Goal: Information Seeking & Learning: Check status

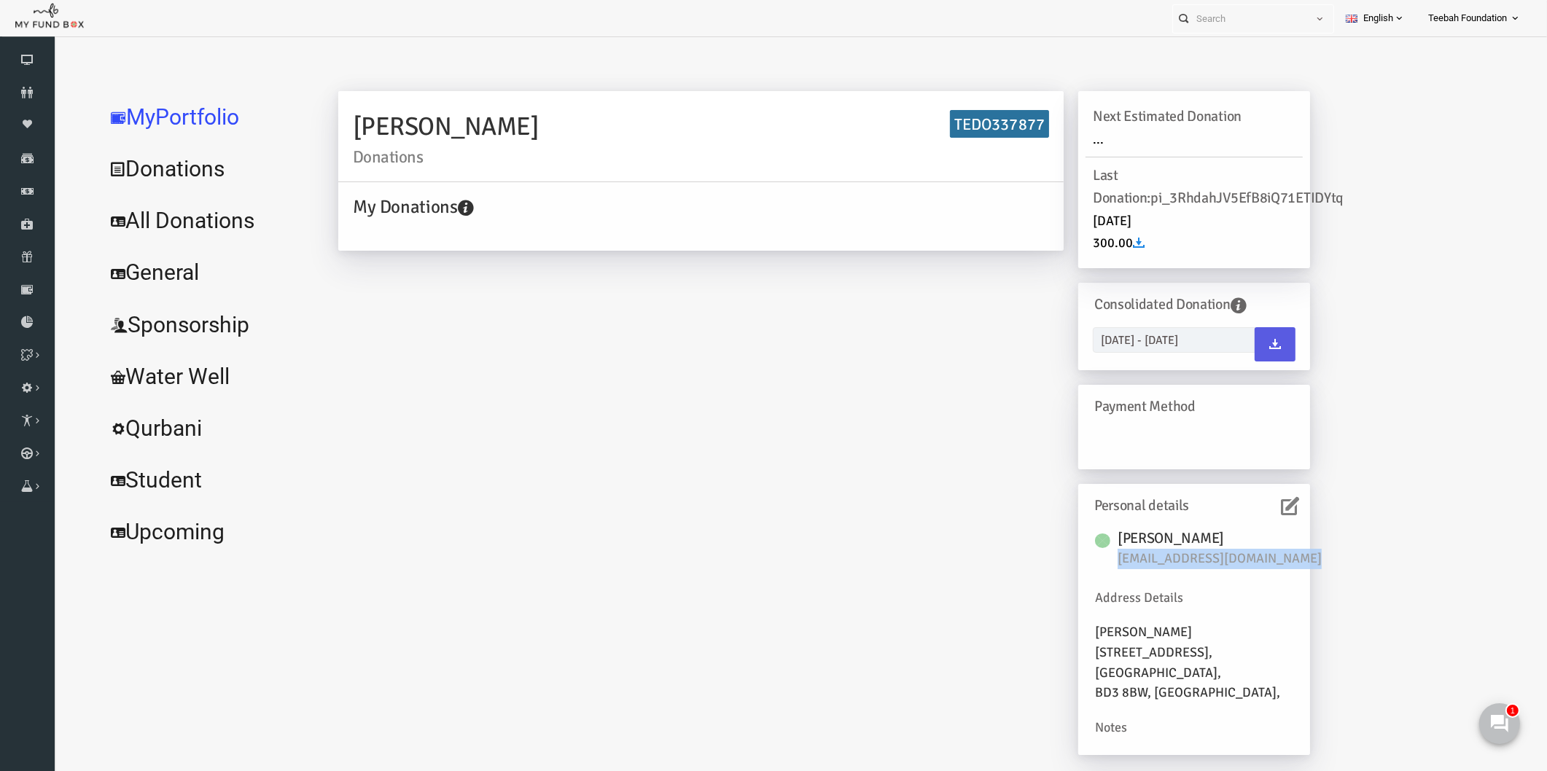
drag, startPoint x: 472, startPoint y: 128, endPoint x: 302, endPoint y: 112, distance: 170.7
click at [302, 112] on div "Khatoon Khan Donations TEDO337877 My Donations Get free account credit Get free…" at bounding box center [671, 178] width 740 height 174
copy h2 "Khatoon Khan"
click at [452, 365] on div "Khatoon Khan Donations TEDO337877 My Donations Get free account credit Get free…" at bounding box center [794, 430] width 1001 height 679
click at [289, 318] on div "Khatoon Khan Donations TEDO337877 My Donations Get free account credit Get free…" at bounding box center [895, 426] width 1216 height 688
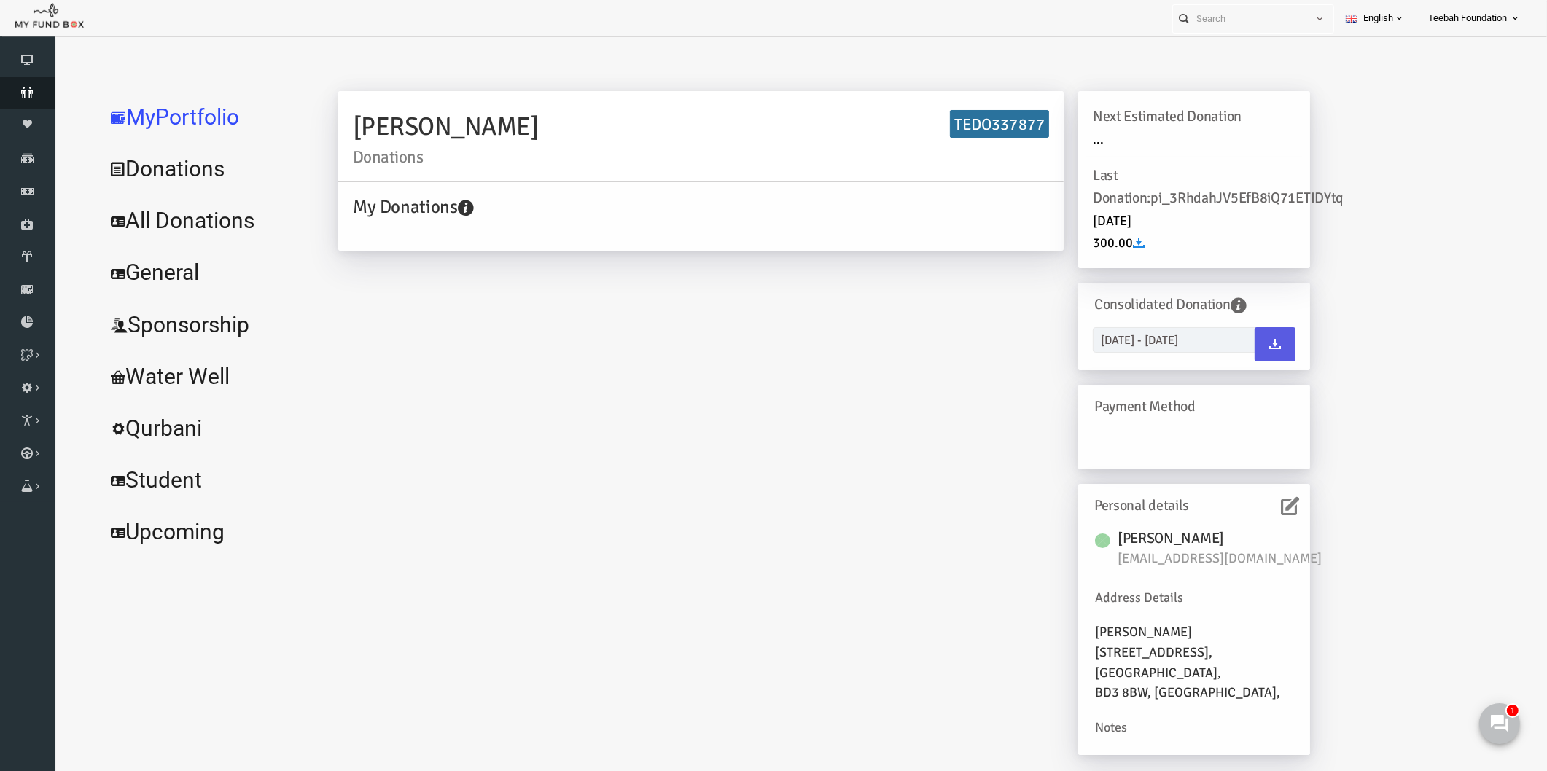
click at [40, 93] on icon at bounding box center [27, 93] width 55 height 12
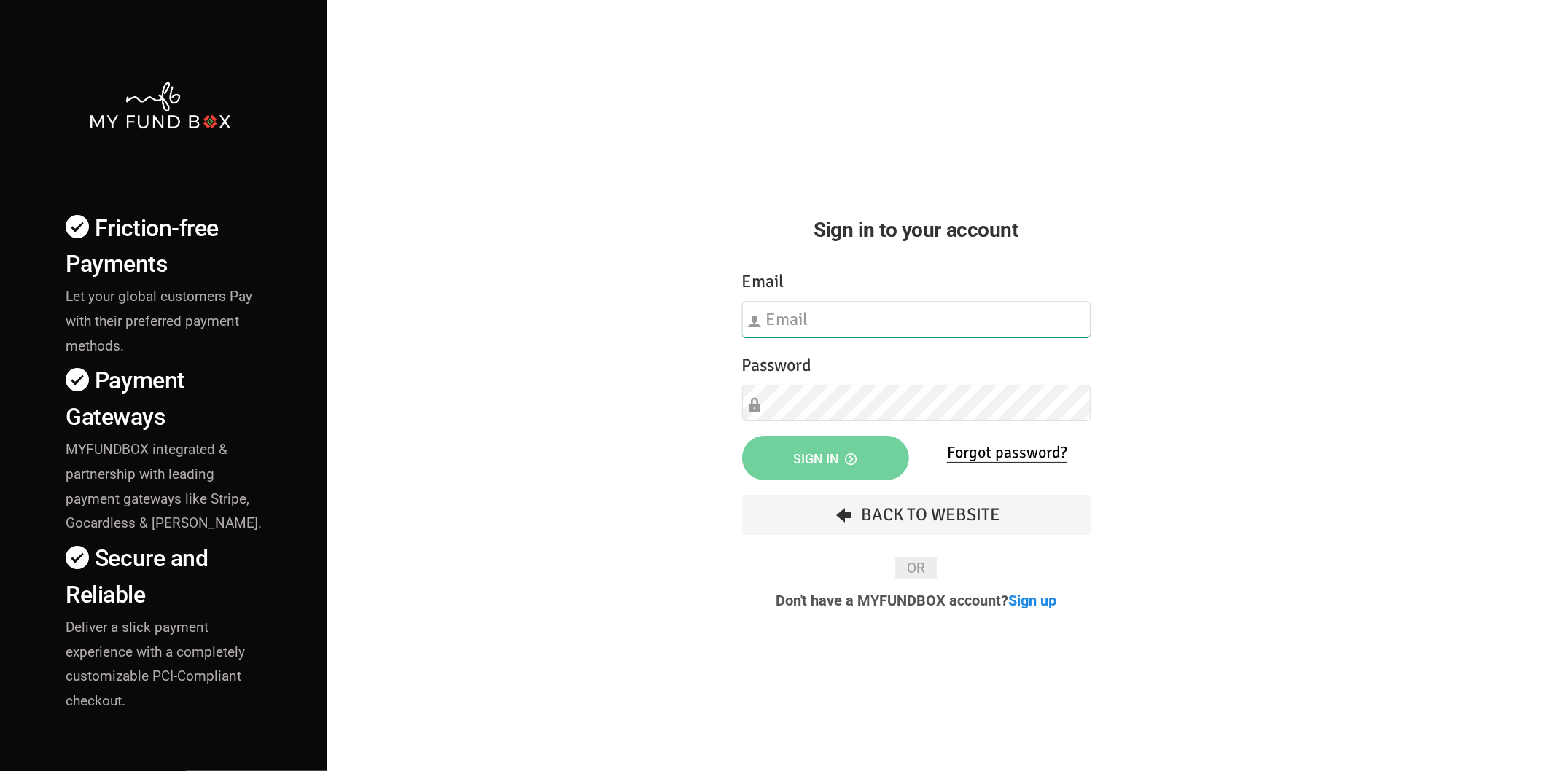
type input "[EMAIL_ADDRESS][DOMAIN_NAME]"
click at [575, 403] on div "Friction-free Payments Let your global customers Pay with their preferred payme…" at bounding box center [778, 510] width 1570 height 1021
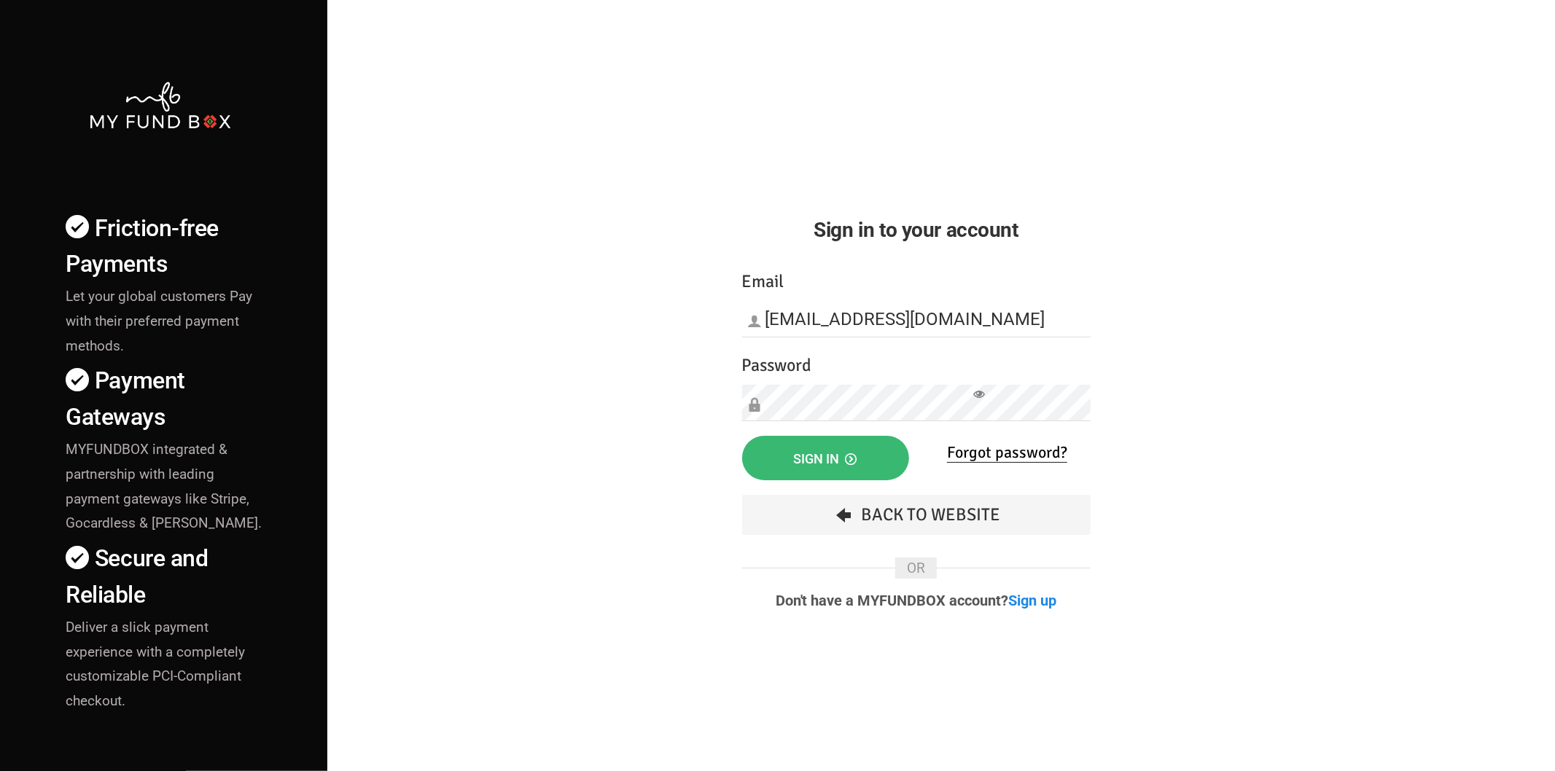
click at [762, 447] on button "Sign in" at bounding box center [825, 458] width 167 height 44
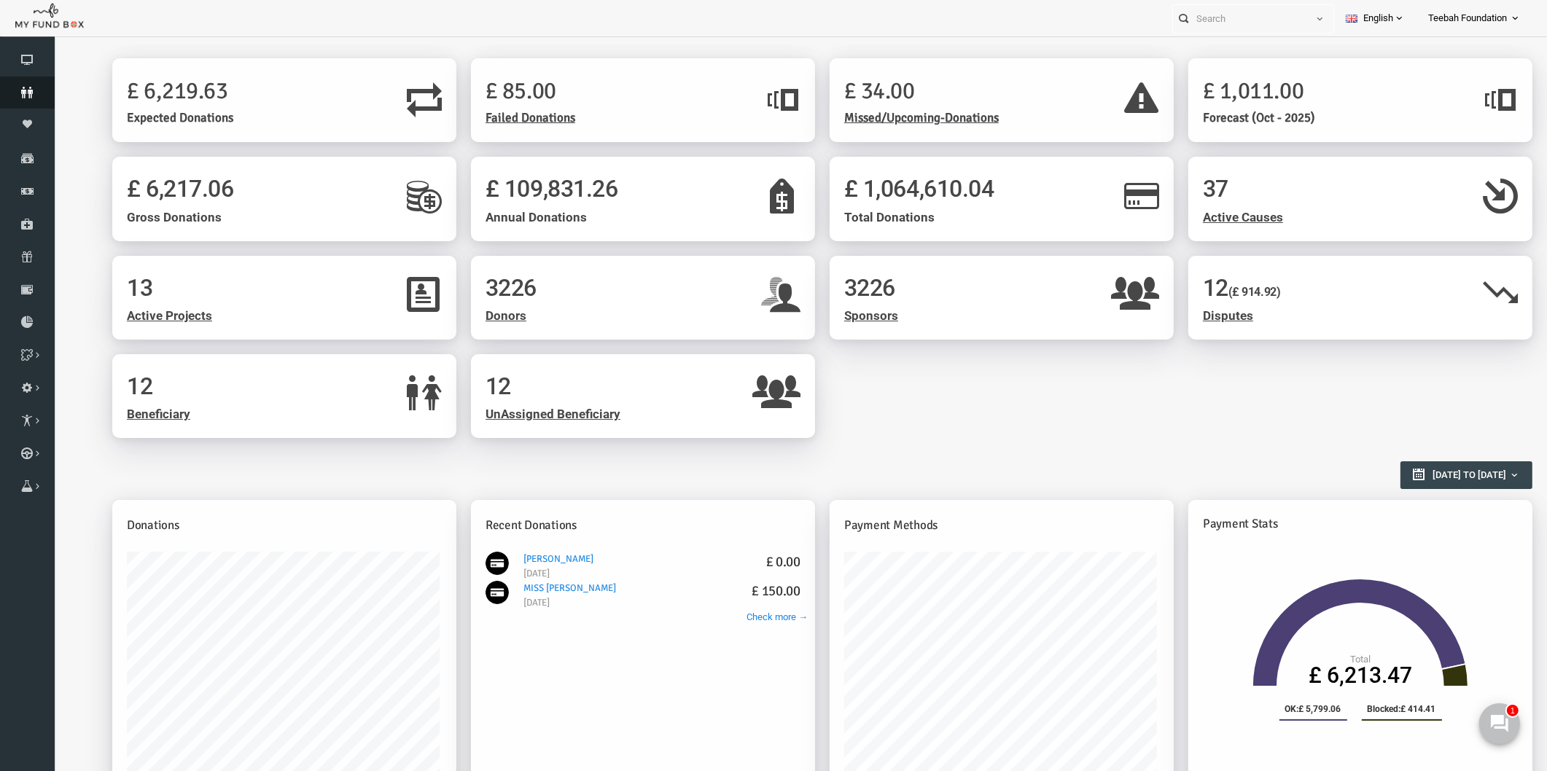
click at [25, 90] on icon at bounding box center [27, 93] width 55 height 12
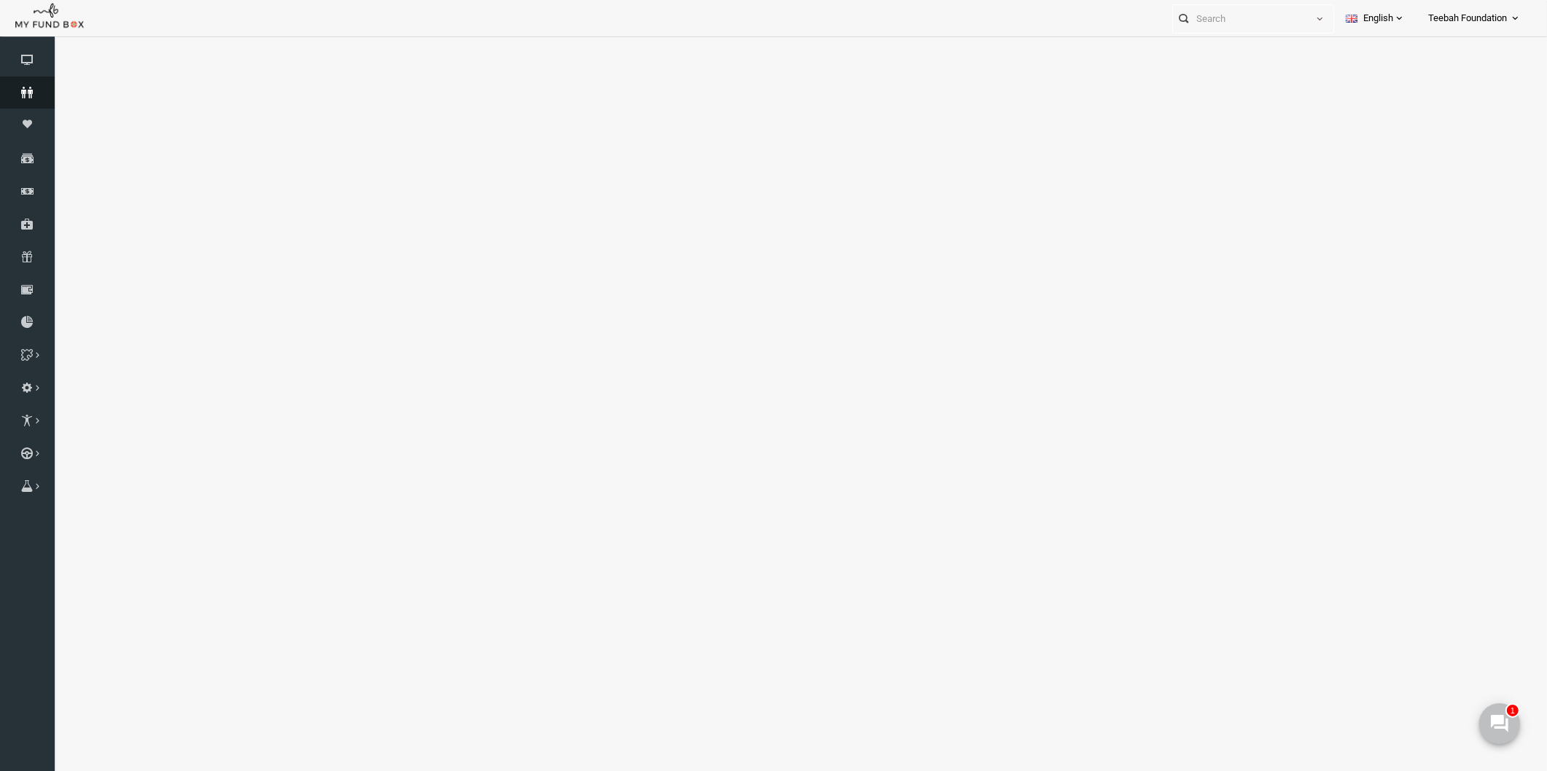
select select "100"
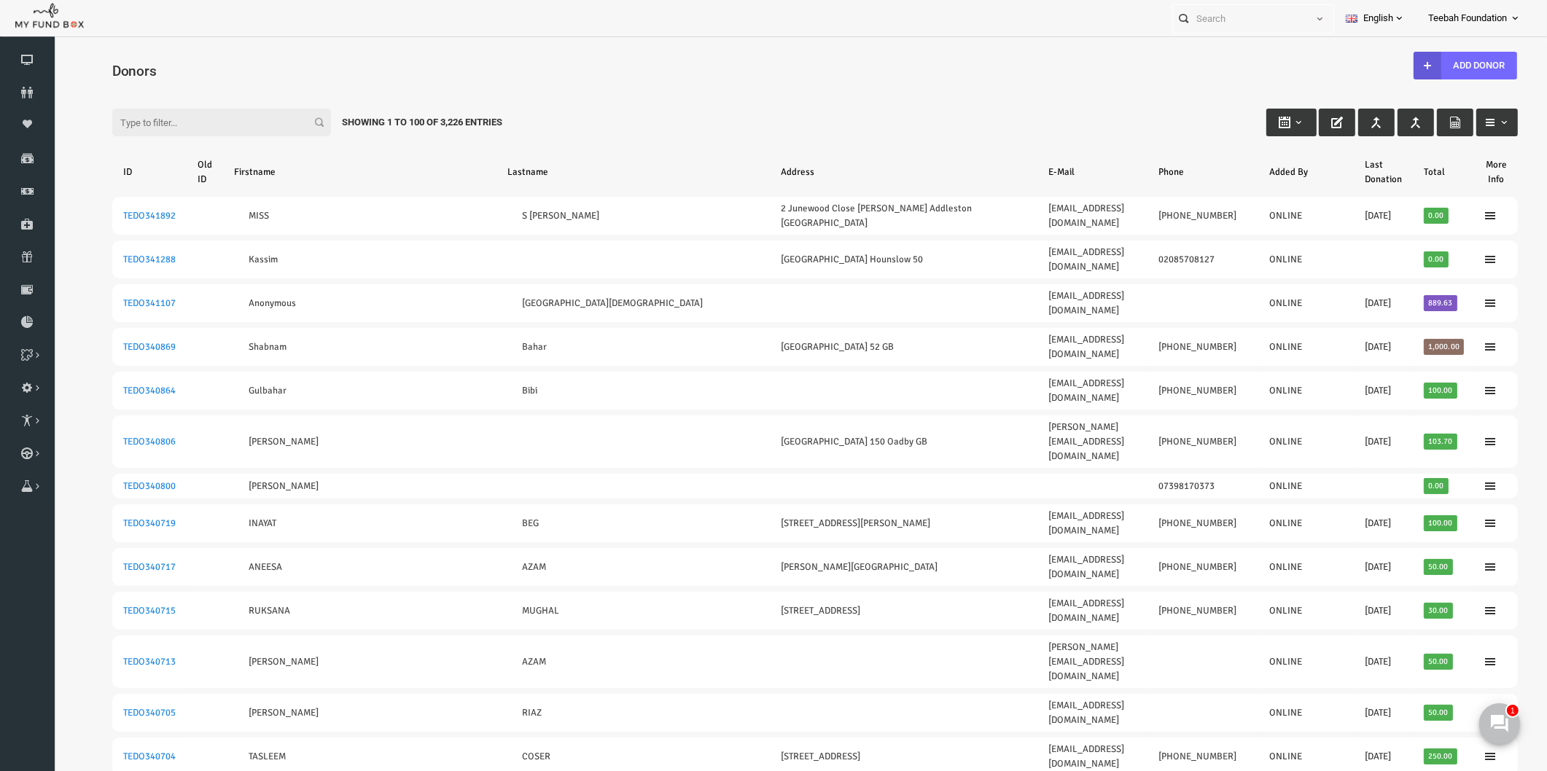
click at [135, 126] on input "Filter:" at bounding box center [191, 123] width 219 height 28
paste input "TEDO337879"
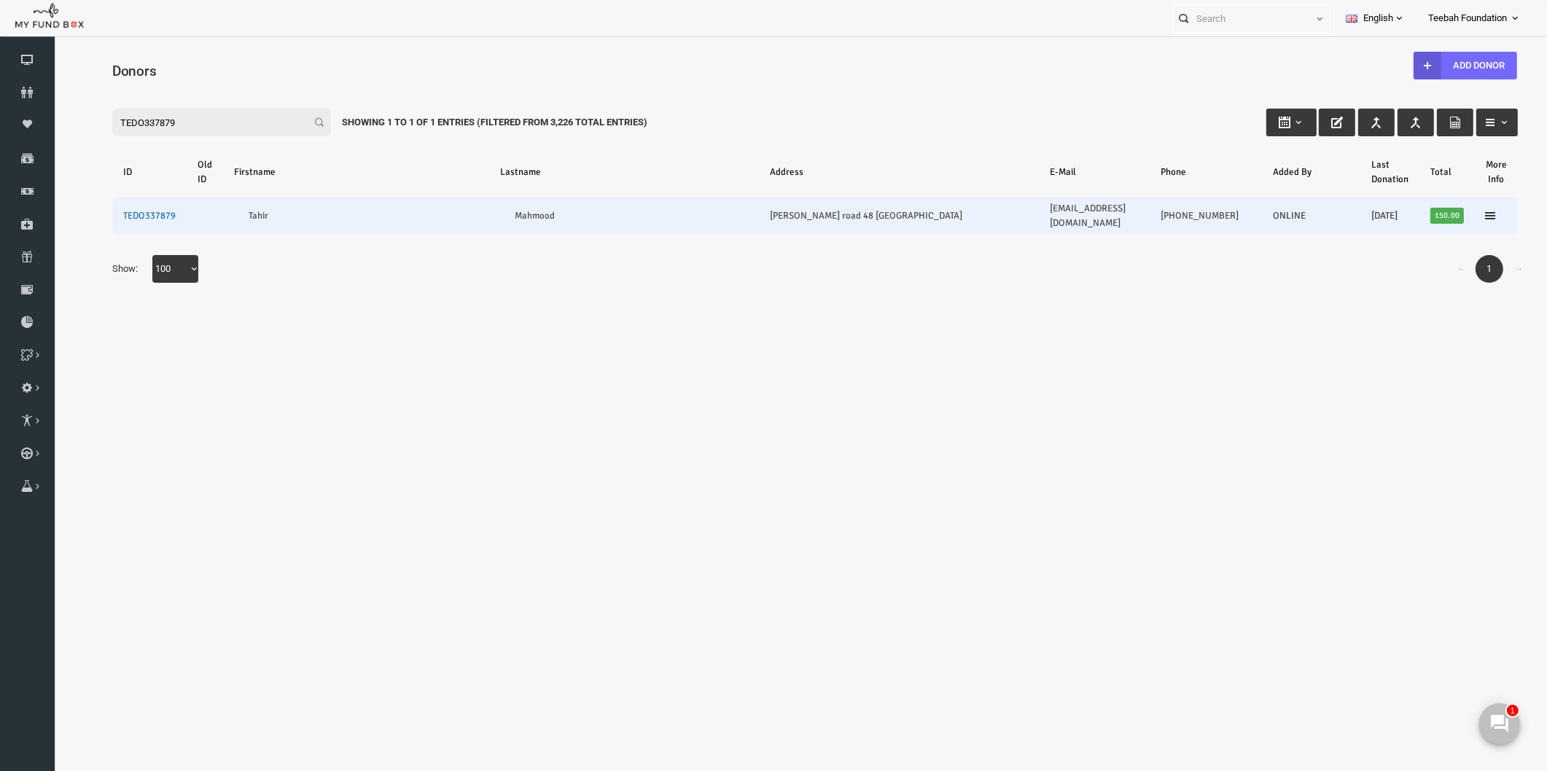
type input "TEDO337879"
click at [121, 210] on link "TEDO337879" at bounding box center [119, 216] width 53 height 12
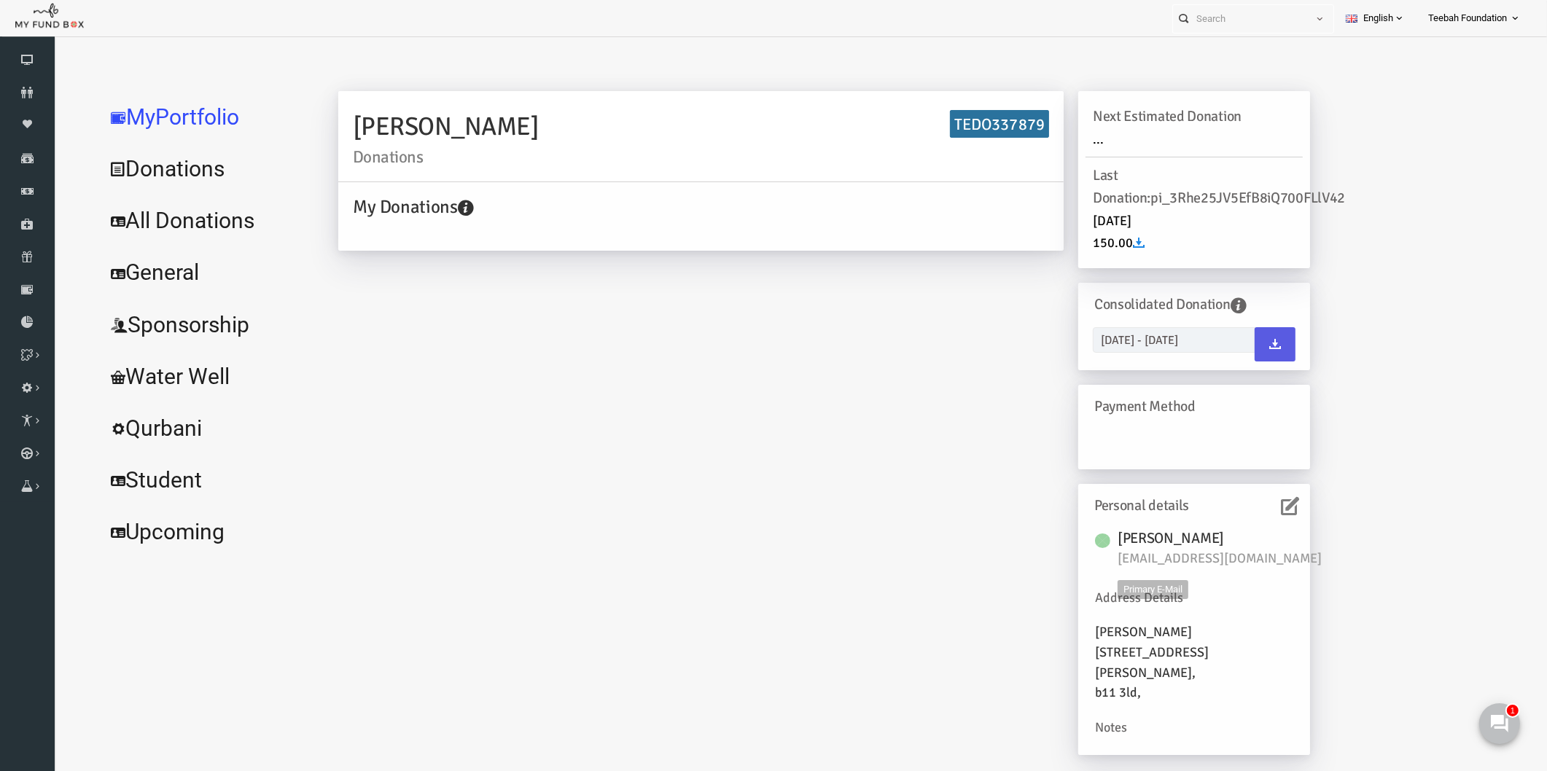
click at [1206, 559] on span "[EMAIL_ADDRESS][DOMAIN_NAME]" at bounding box center [1197, 559] width 219 height 20
copy div "[EMAIL_ADDRESS][DOMAIN_NAME]"
click at [954, 124] on h6 "TEDO337879" at bounding box center [969, 124] width 99 height 28
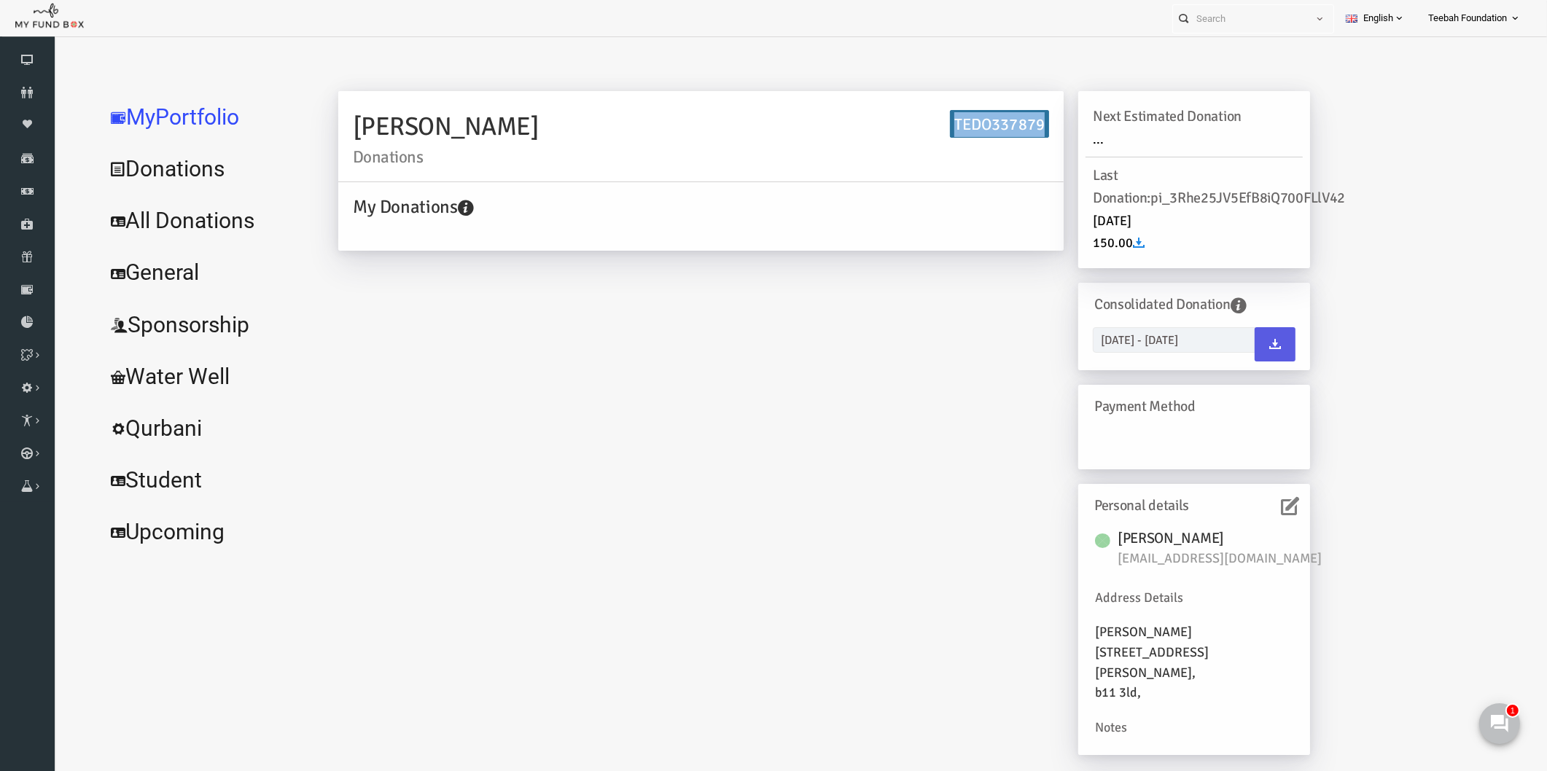
click at [954, 124] on h6 "TEDO337879" at bounding box center [969, 124] width 99 height 28
copy h6 "TEDO337879"
click at [32, 89] on icon at bounding box center [27, 93] width 55 height 12
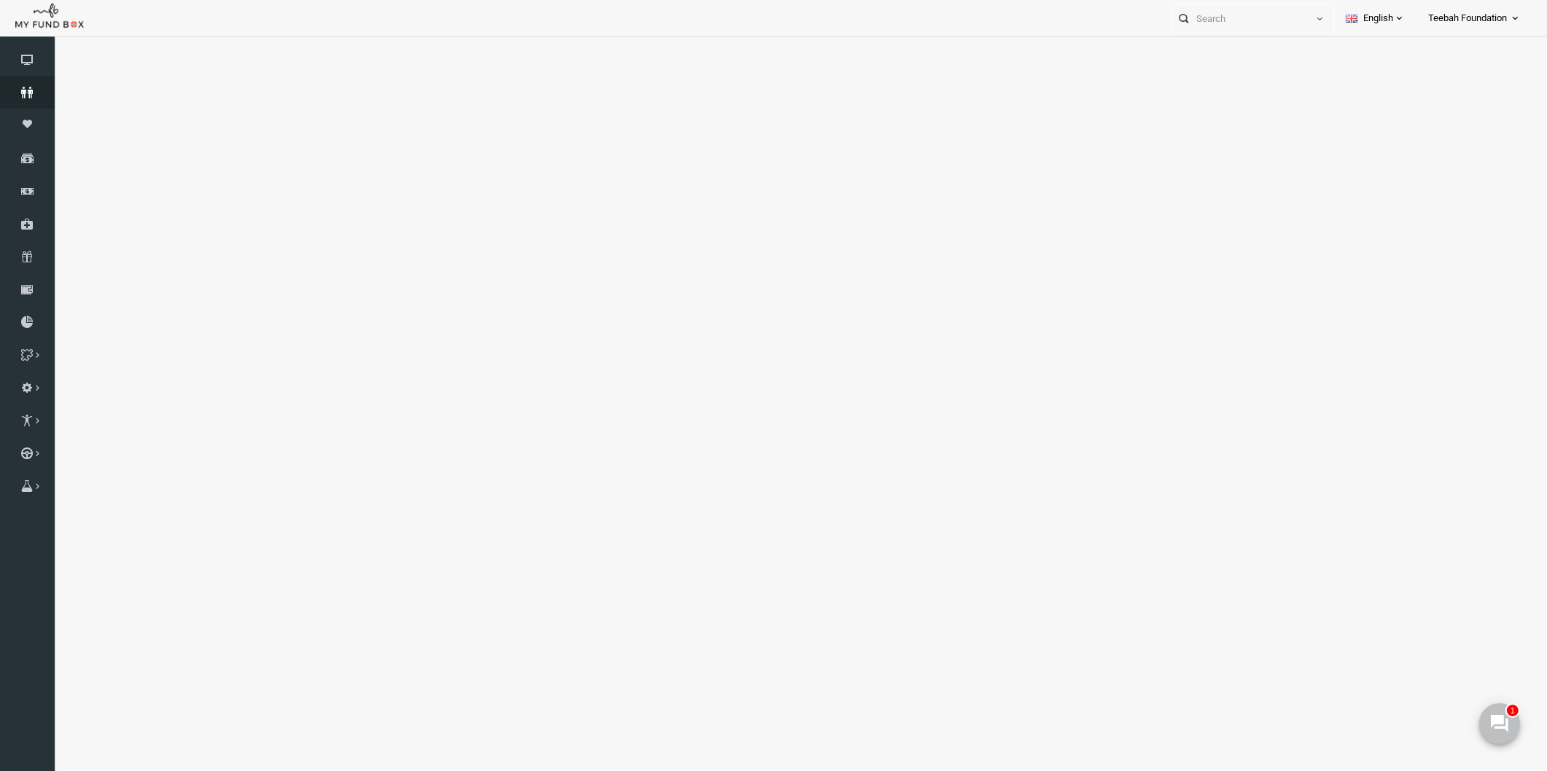
select select "100"
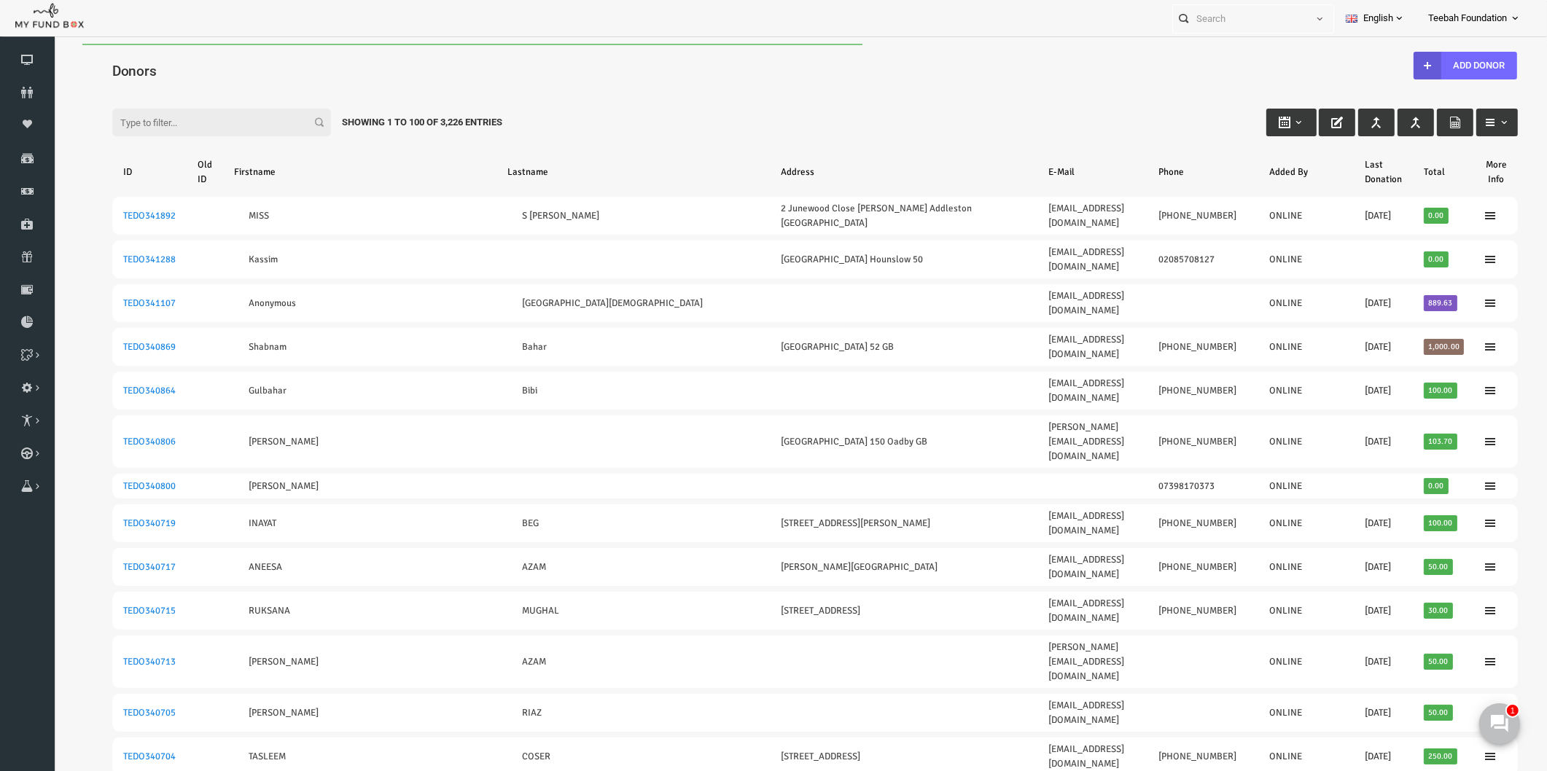
click at [193, 117] on input "Filter:" at bounding box center [191, 123] width 219 height 28
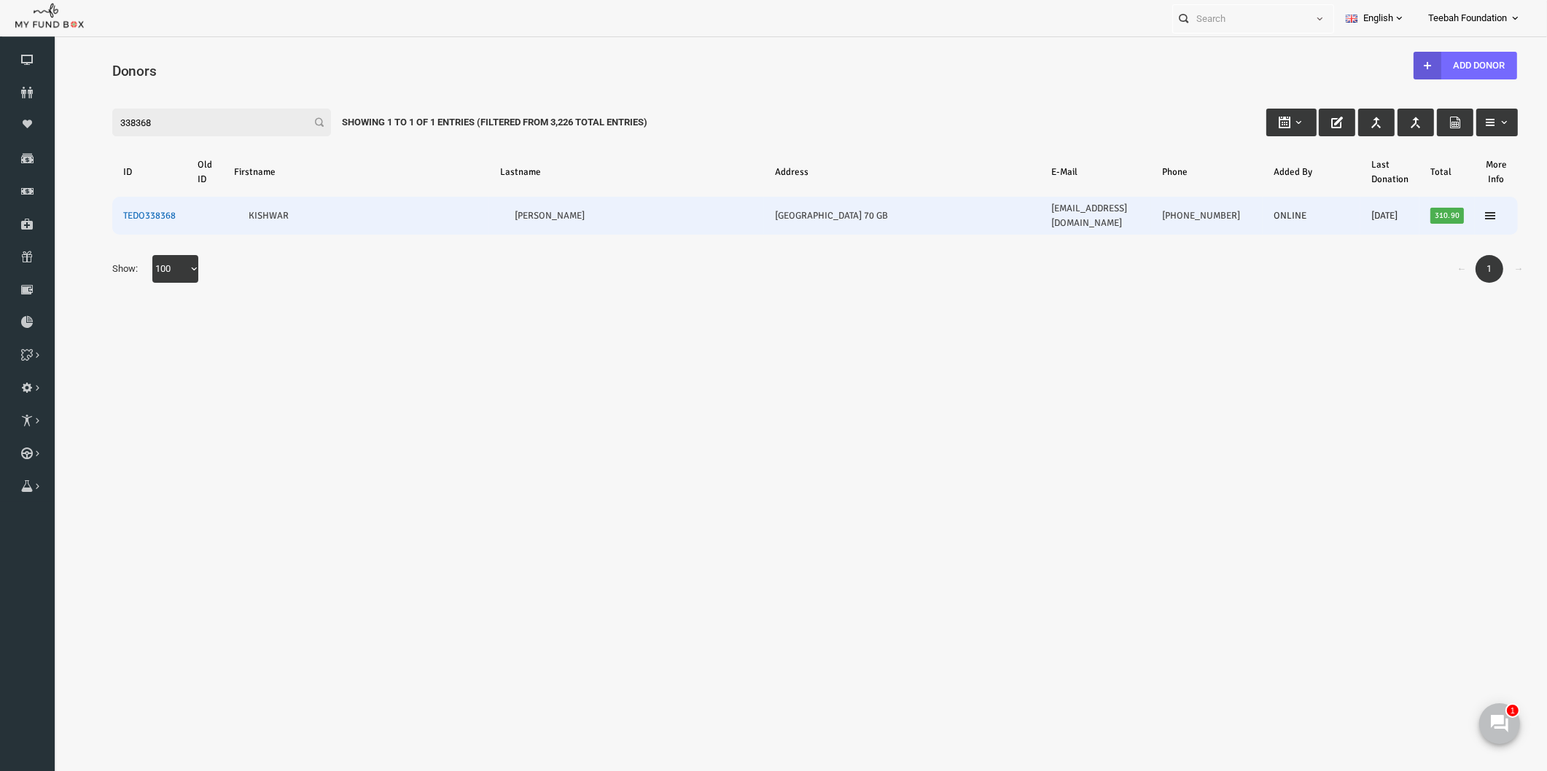
type input "338368"
click at [144, 210] on link "TEDO338368" at bounding box center [119, 216] width 53 height 12
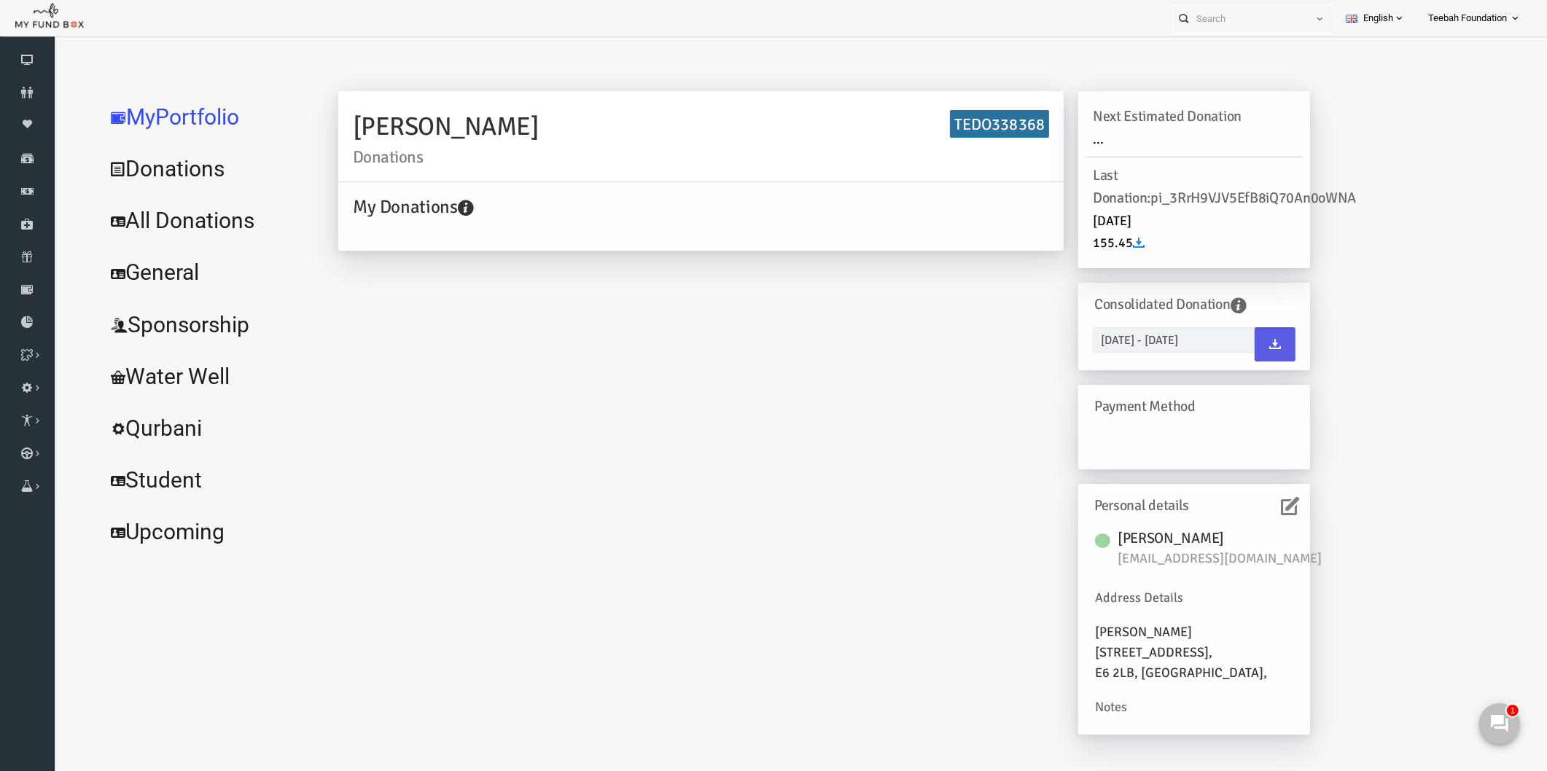
click at [157, 215] on link "All Donations" at bounding box center [177, 221] width 219 height 53
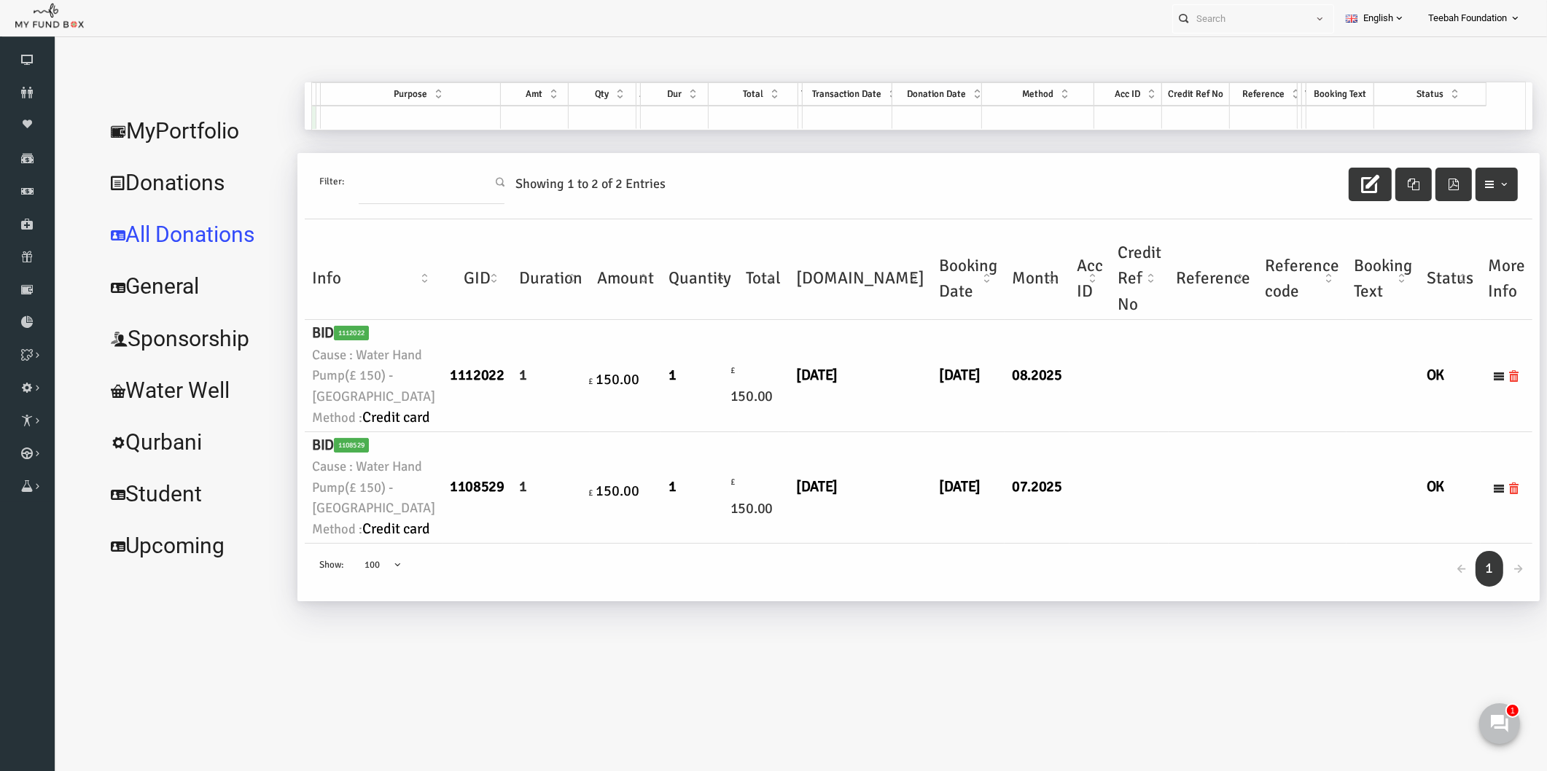
click at [902, 432] on td "[DATE]" at bounding box center [938, 376] width 73 height 112
click at [181, 128] on link "MyPortfolio" at bounding box center [164, 131] width 193 height 53
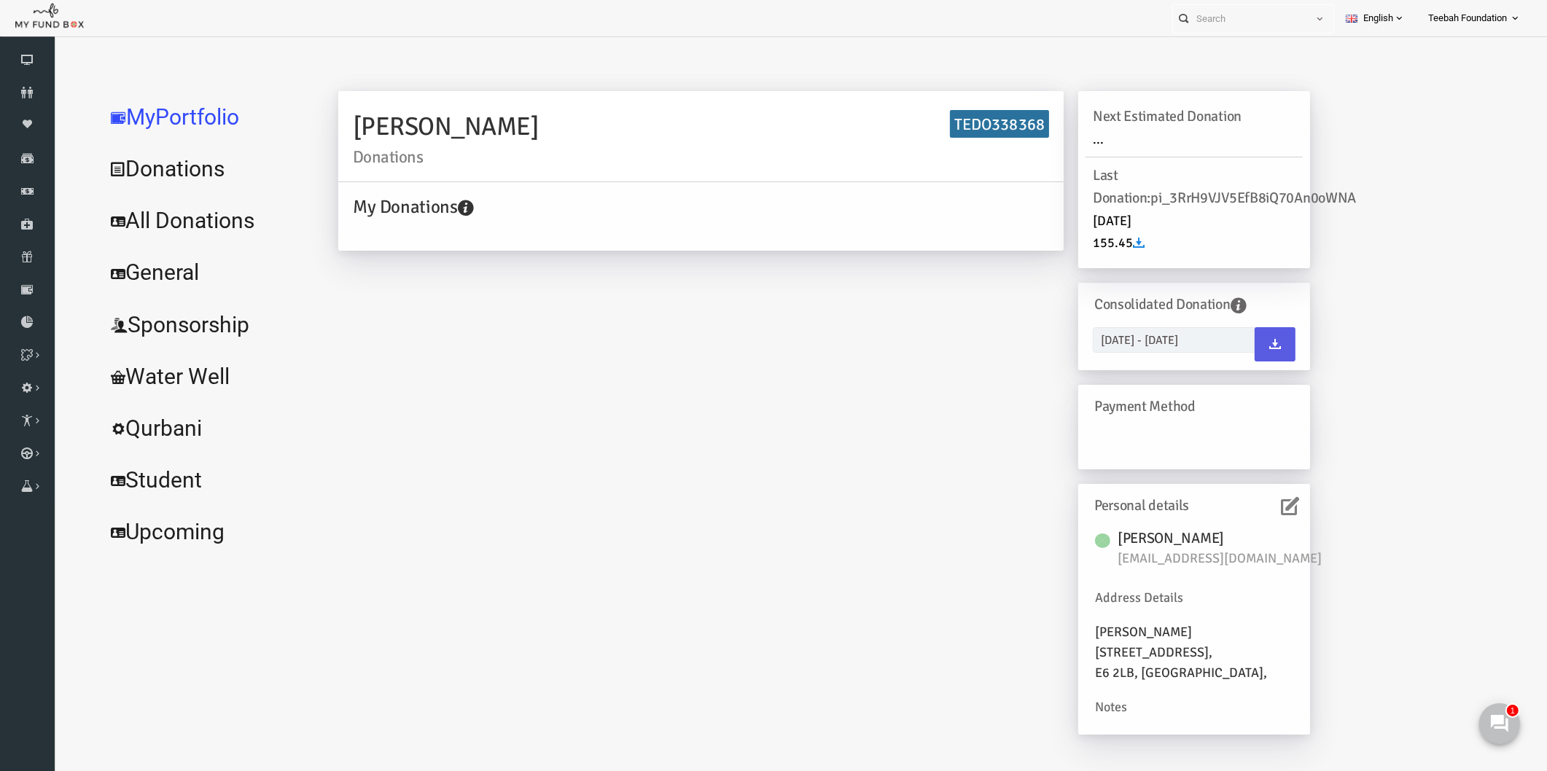
click at [463, 314] on div "[PERSON_NAME] Donations TEDO338368 My Donations Get free account credit Get fre…" at bounding box center [794, 420] width 1001 height 658
click at [196, 209] on link "All Donations" at bounding box center [177, 221] width 219 height 53
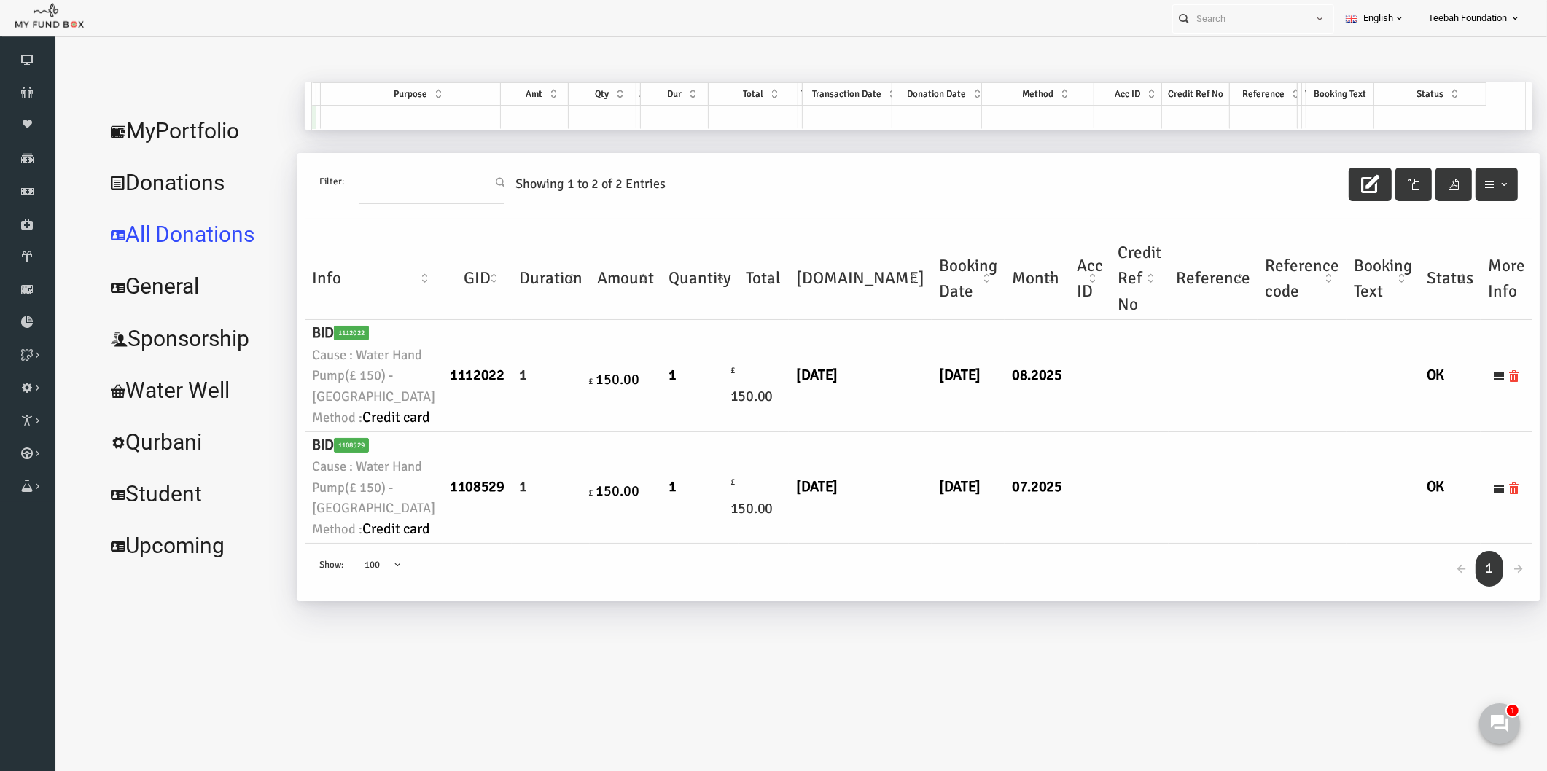
scroll to position [71, 0]
click at [1463, 494] on icon at bounding box center [1469, 489] width 12 height 12
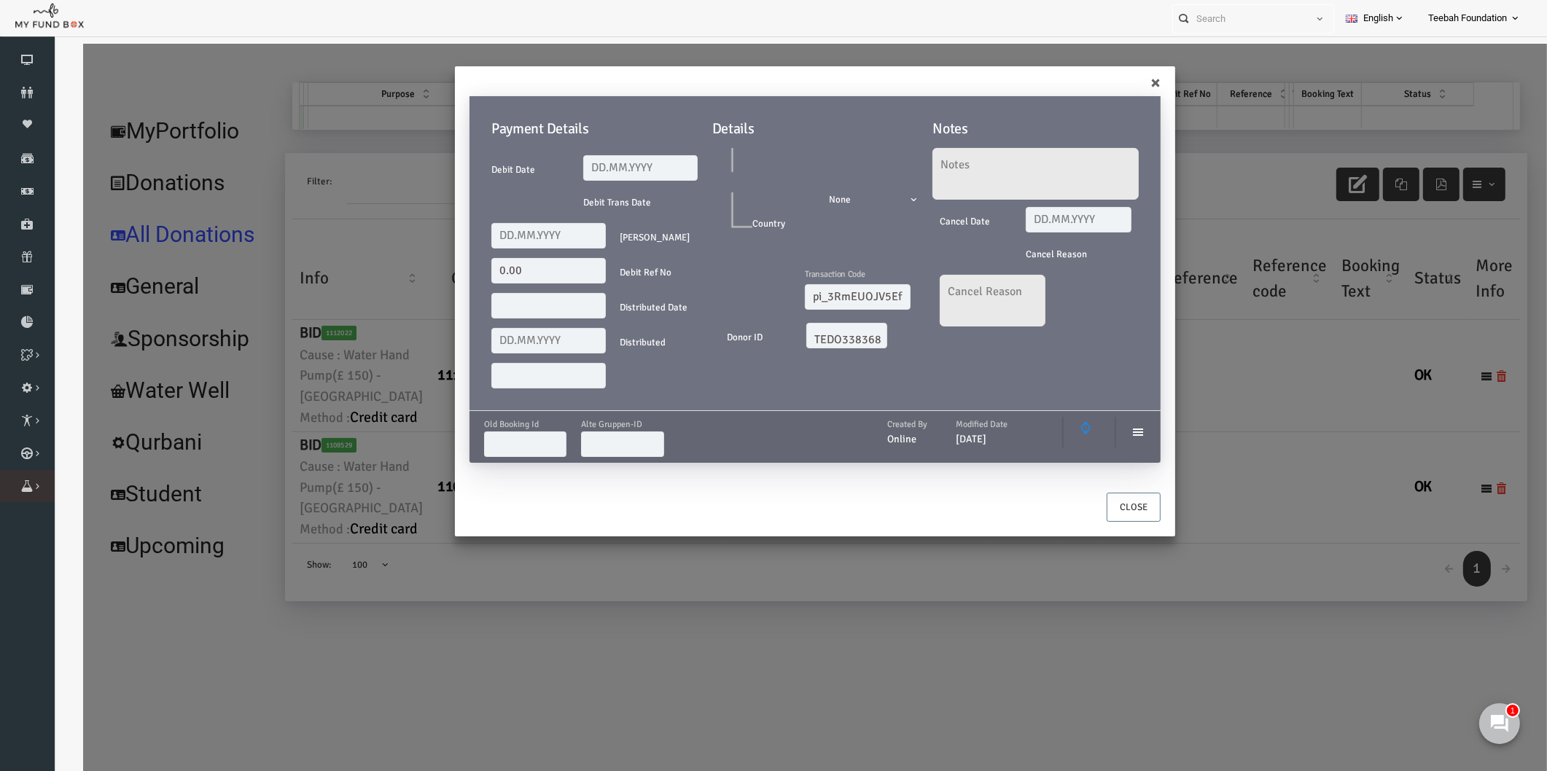
click at [0, 0] on link "Orders" at bounding box center [0, 0] width 0 height 0
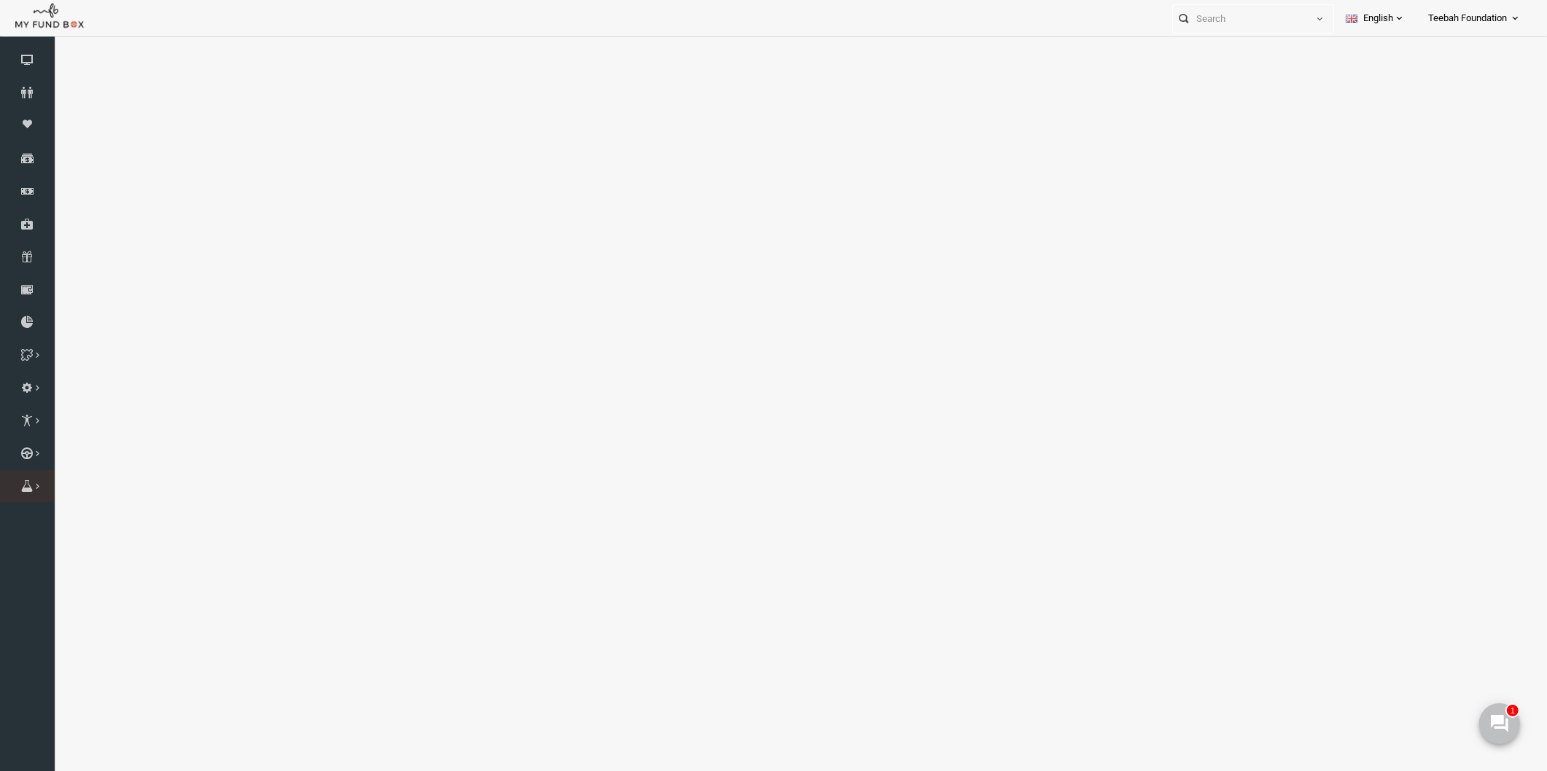
select select "100"
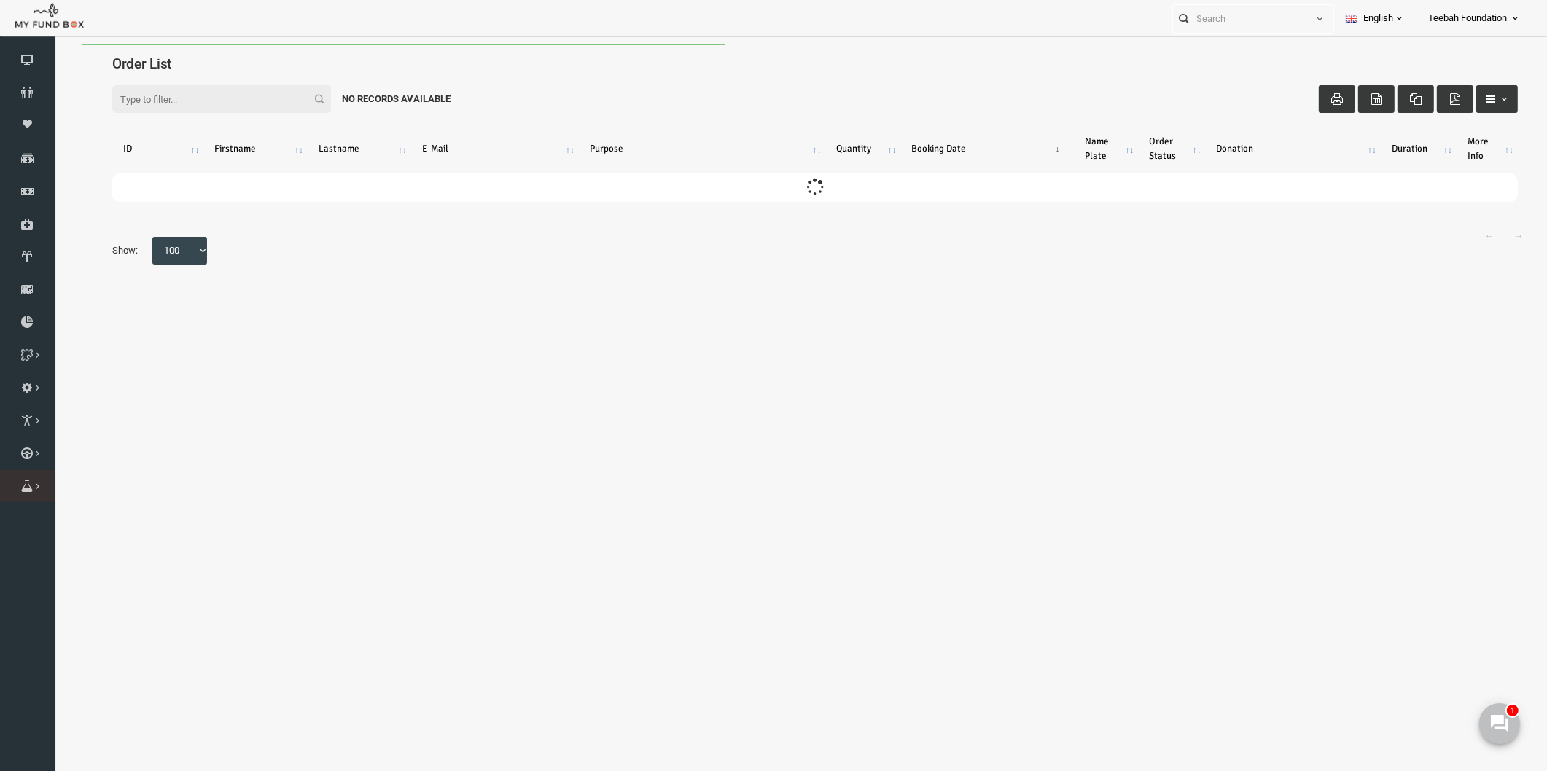
scroll to position [0, 0]
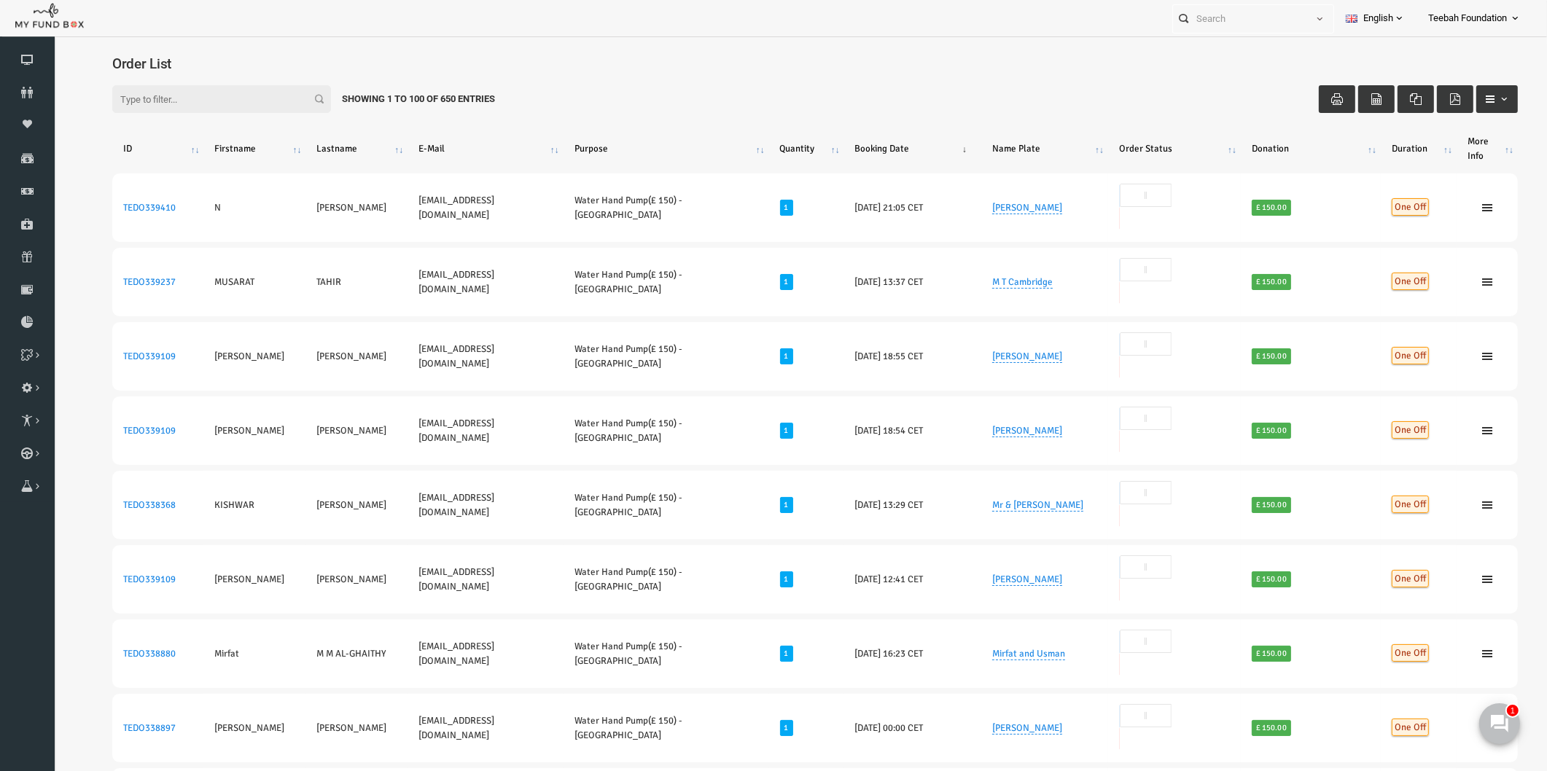
click at [672, 96] on div "Filter: Showing 1 to 100 of 650 Entries" at bounding box center [785, 99] width 1435 height 57
click at [18, 95] on icon at bounding box center [27, 93] width 55 height 12
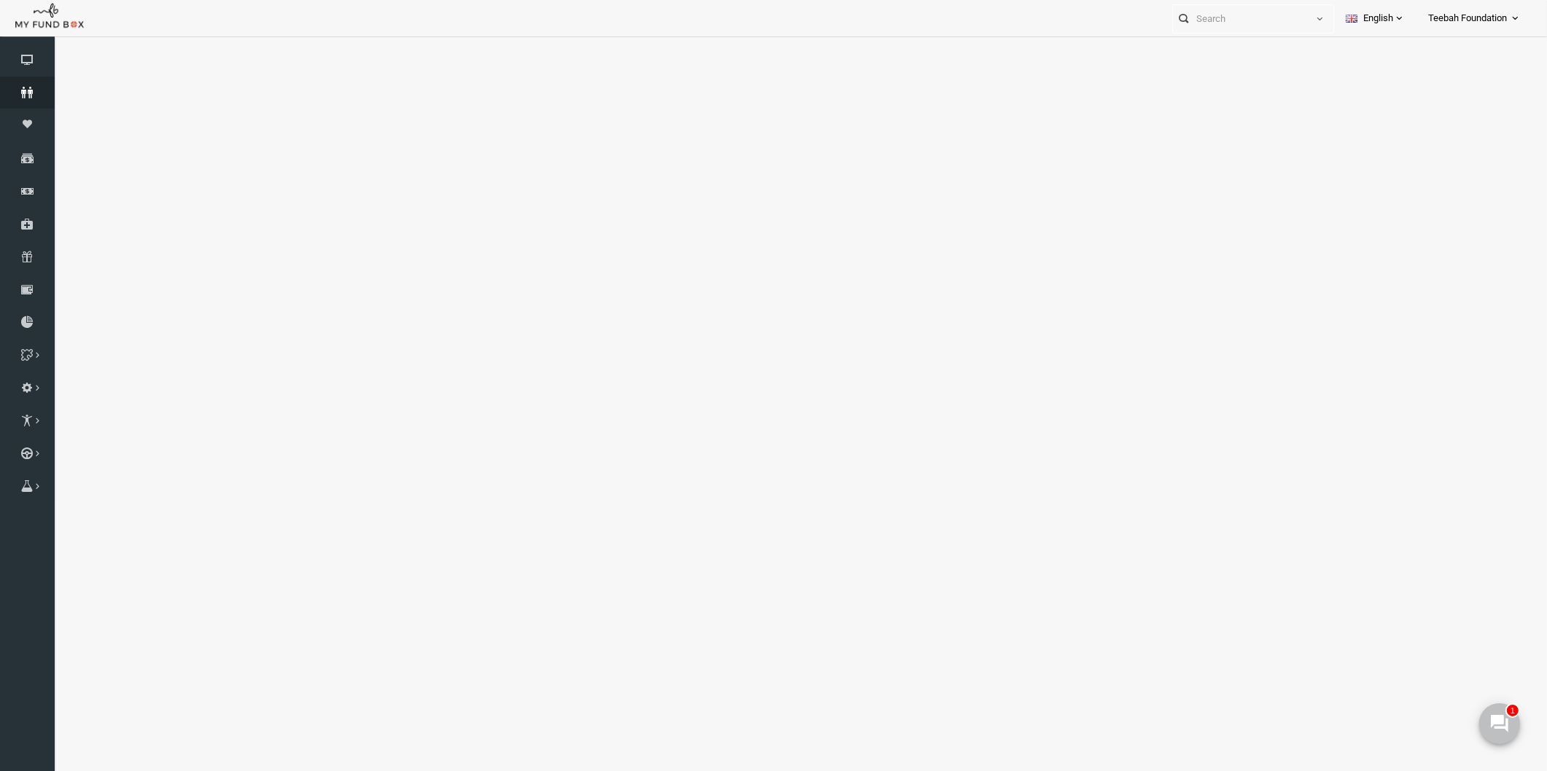
select select "100"
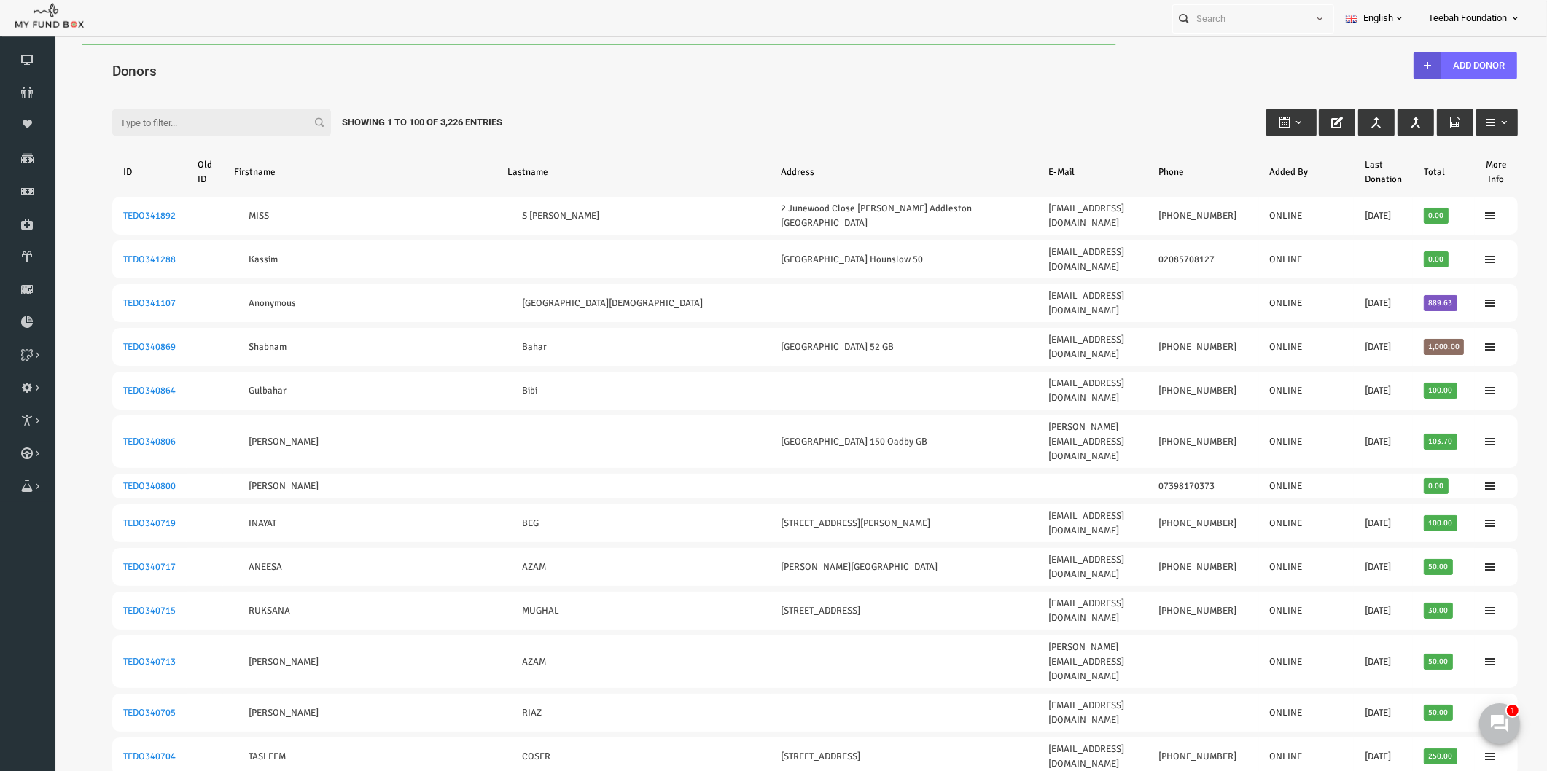
click at [167, 69] on h4 "Donors" at bounding box center [792, 71] width 1420 height 21
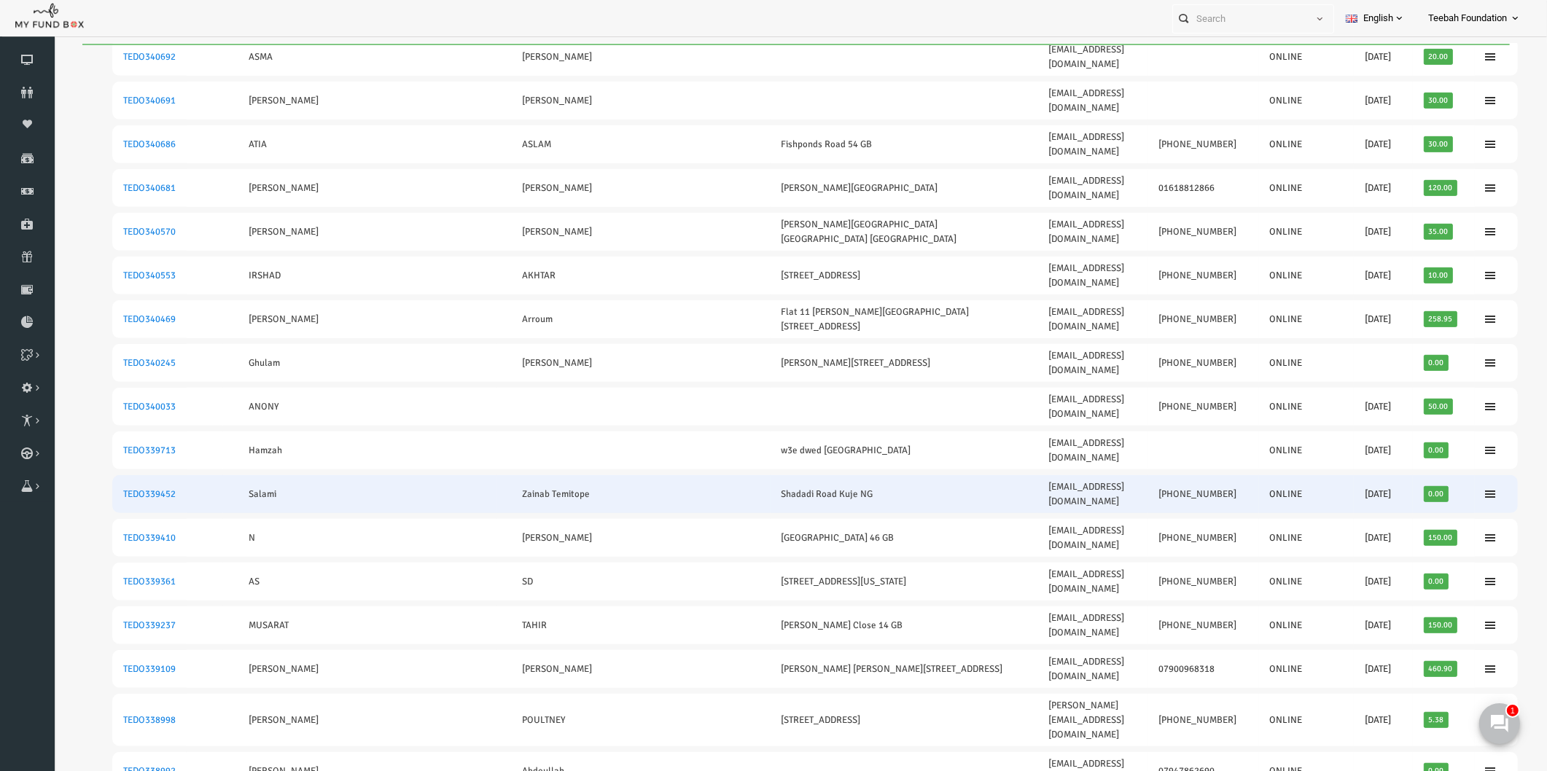
click at [141, 475] on td "TEDO339452" at bounding box center [119, 494] width 74 height 38
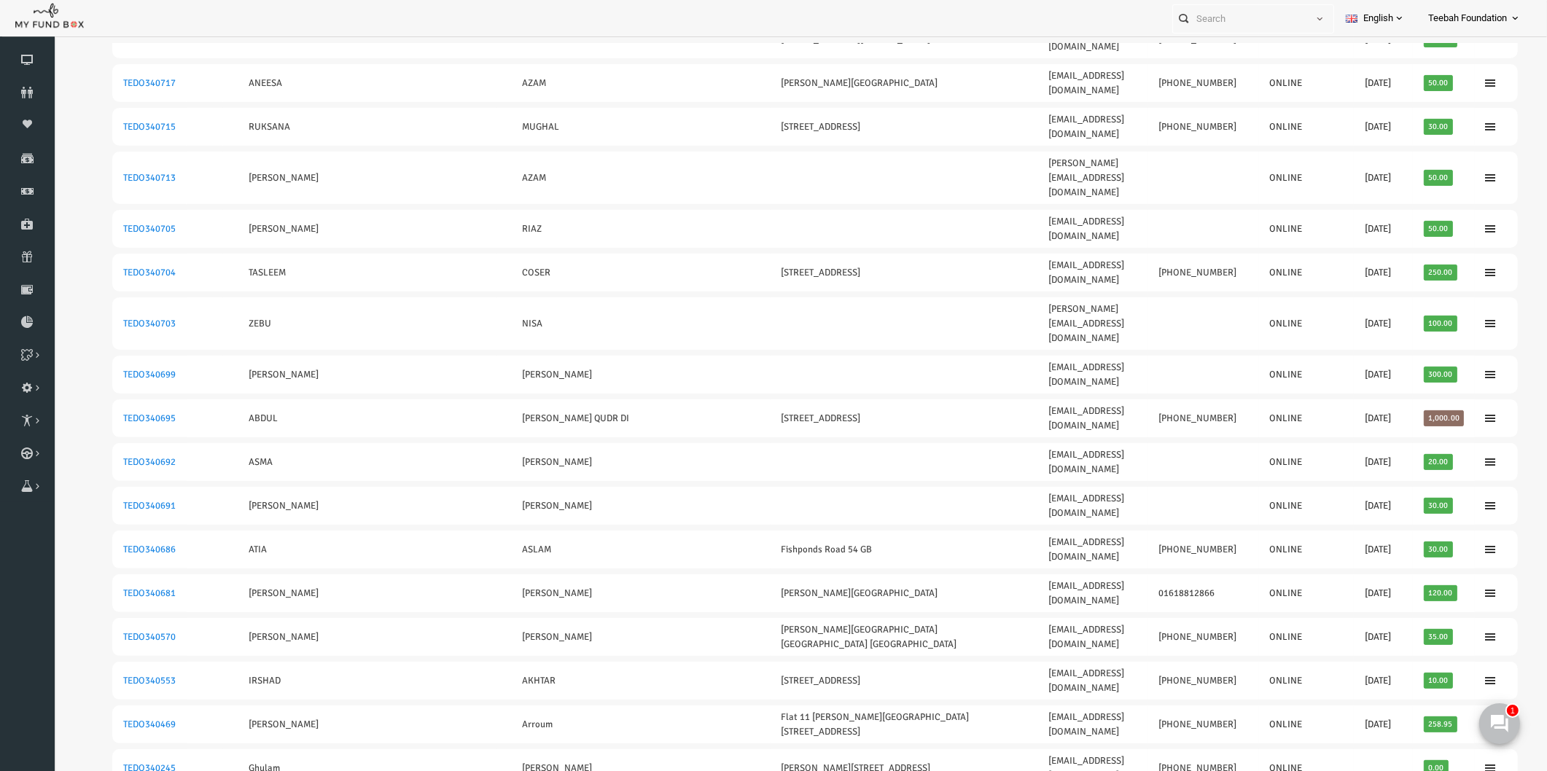
click at [141, 318] on link "TEDO340703" at bounding box center [119, 324] width 53 height 12
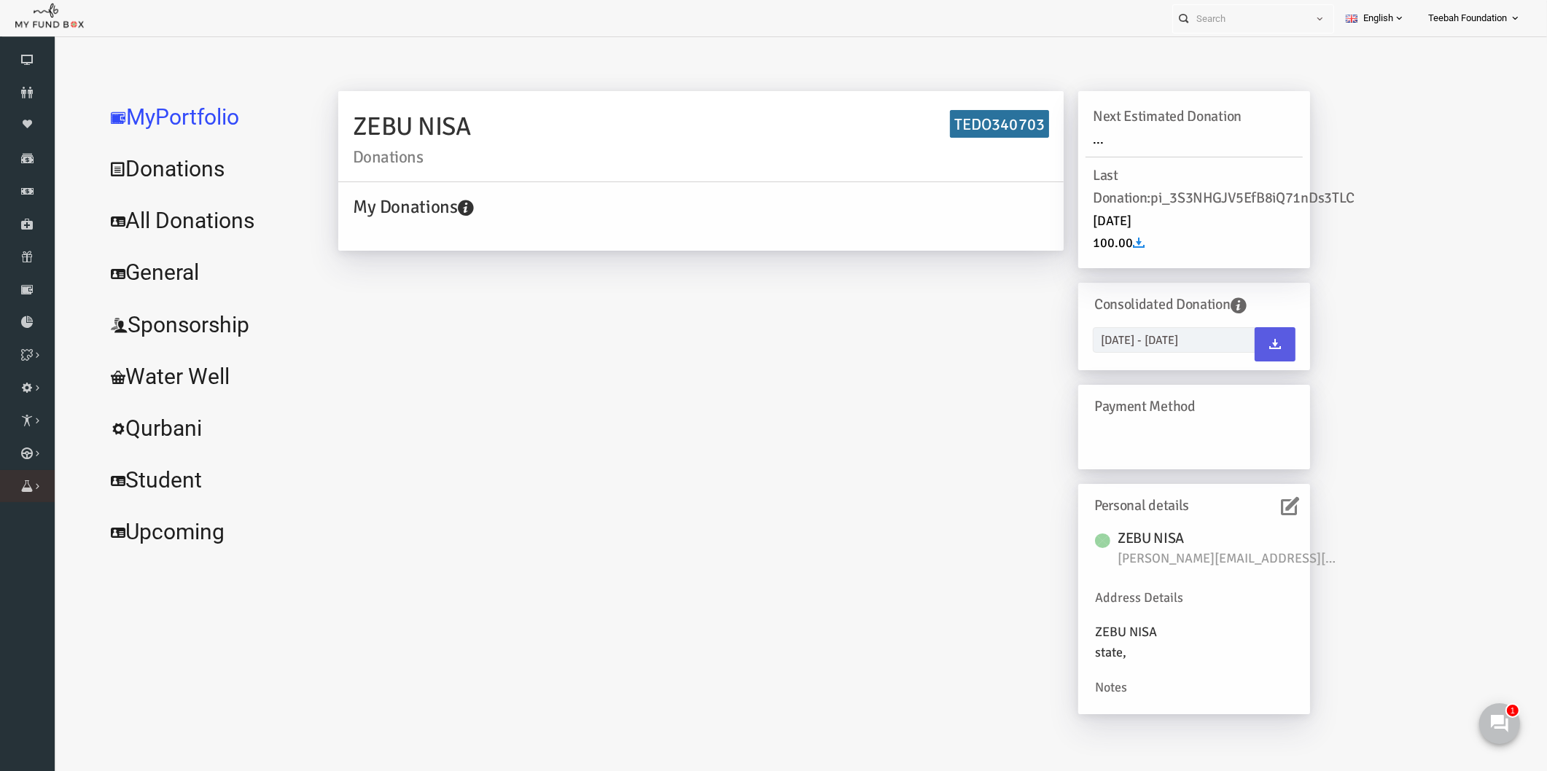
click at [0, 0] on link "Orders" at bounding box center [0, 0] width 0 height 0
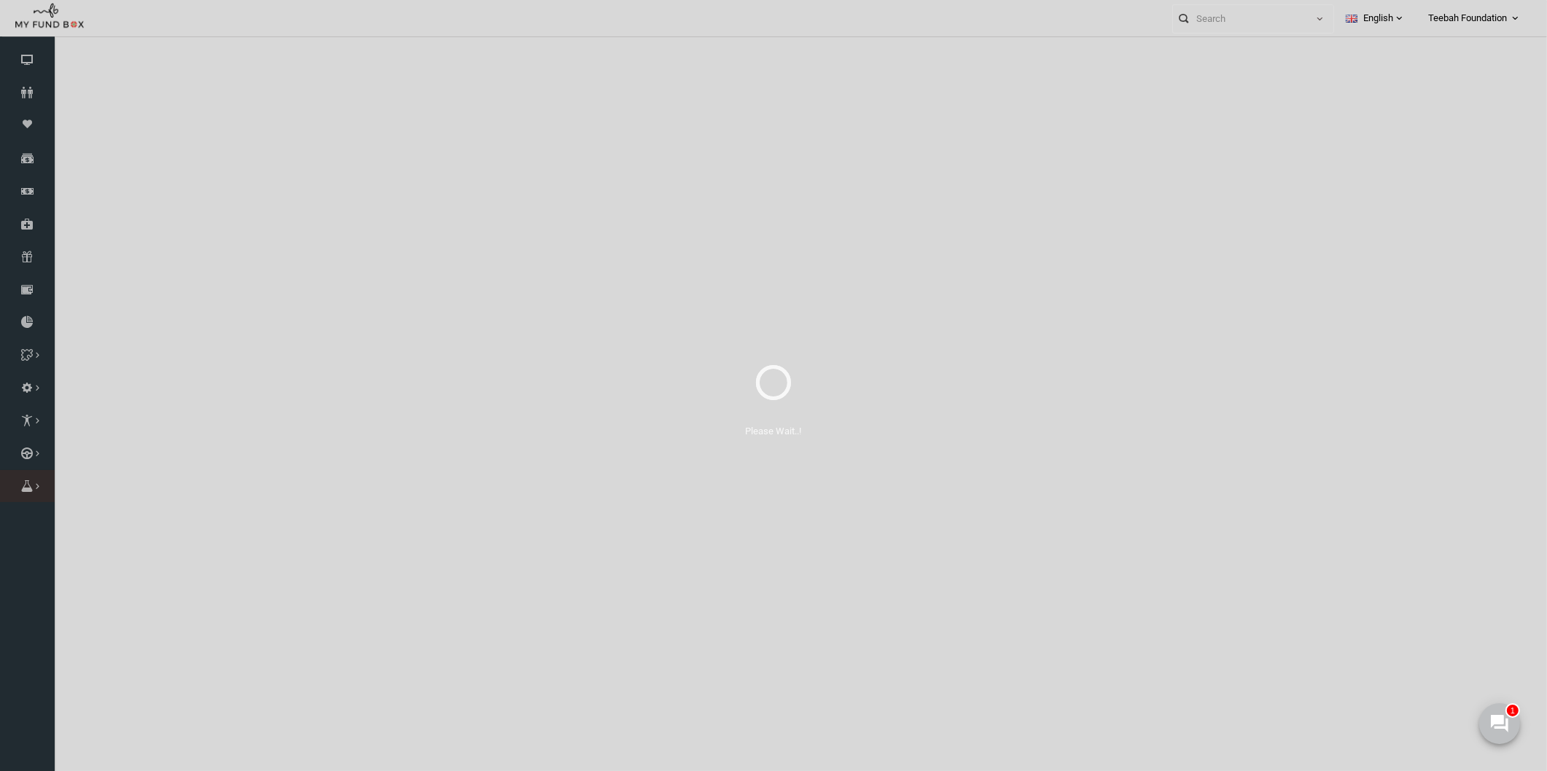
select select "100"
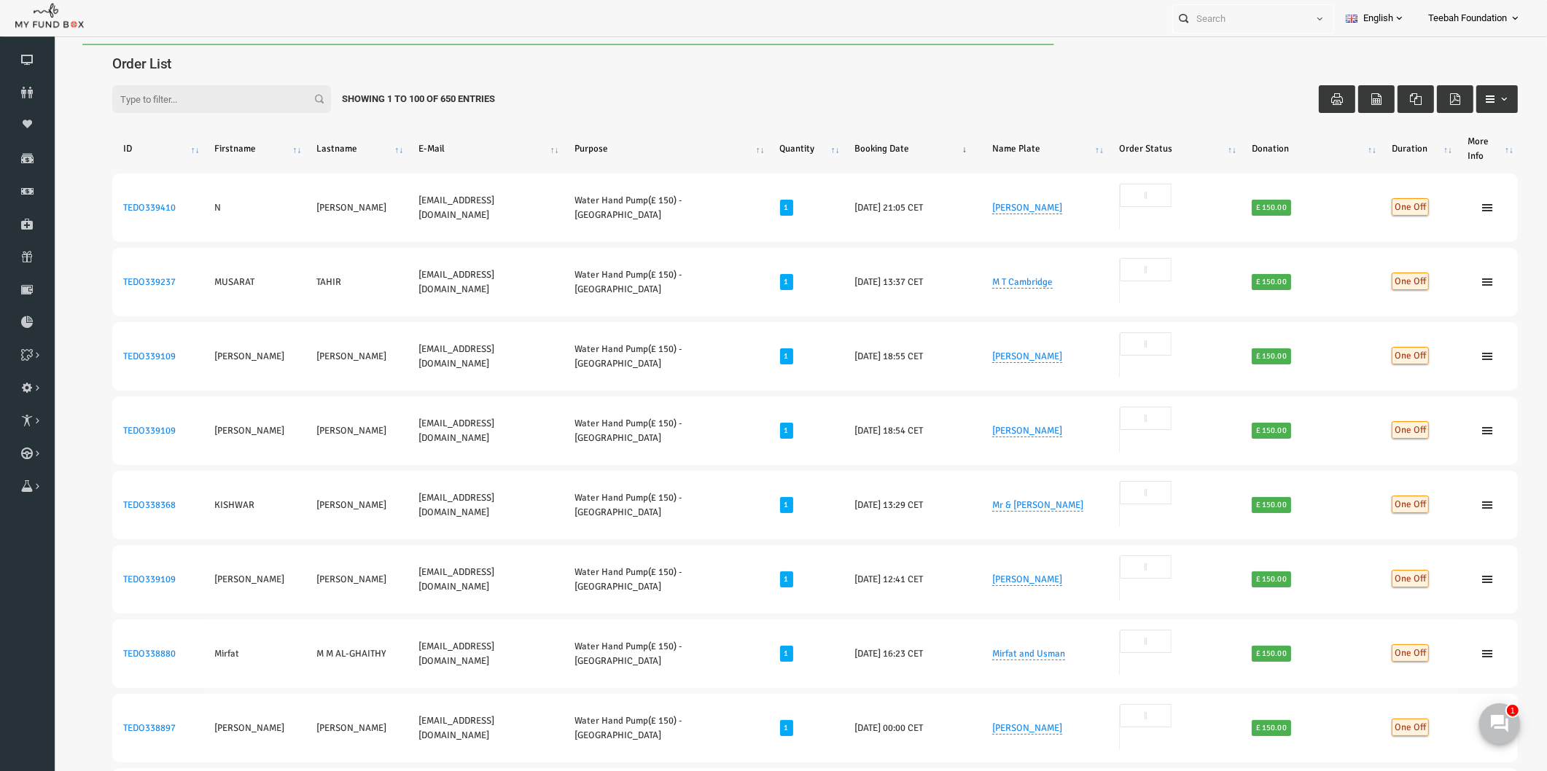
click at [909, 81] on div "Filter: Showing 1 to 100 of 650 Entries" at bounding box center [785, 99] width 1435 height 57
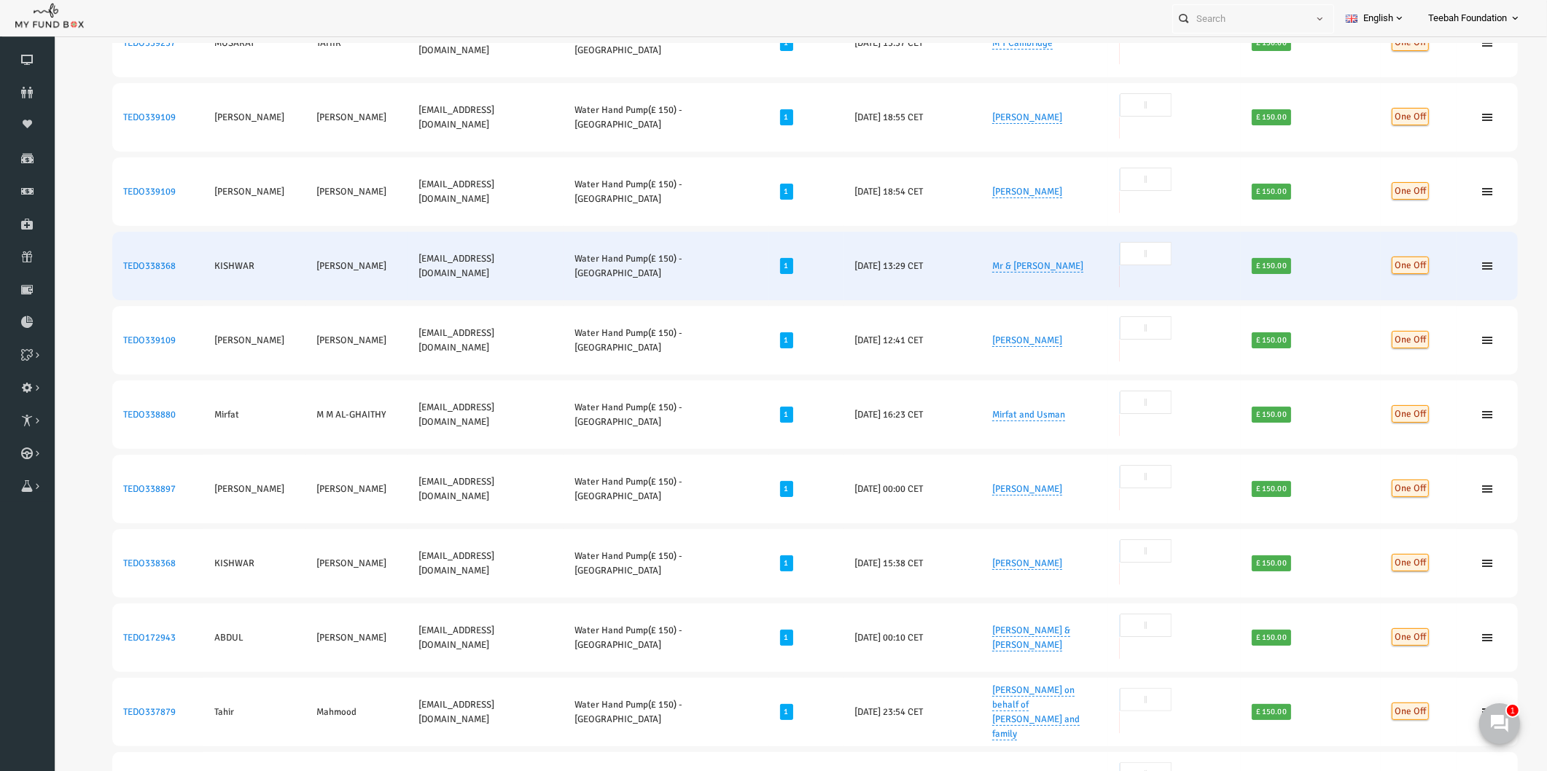
scroll to position [324, 0]
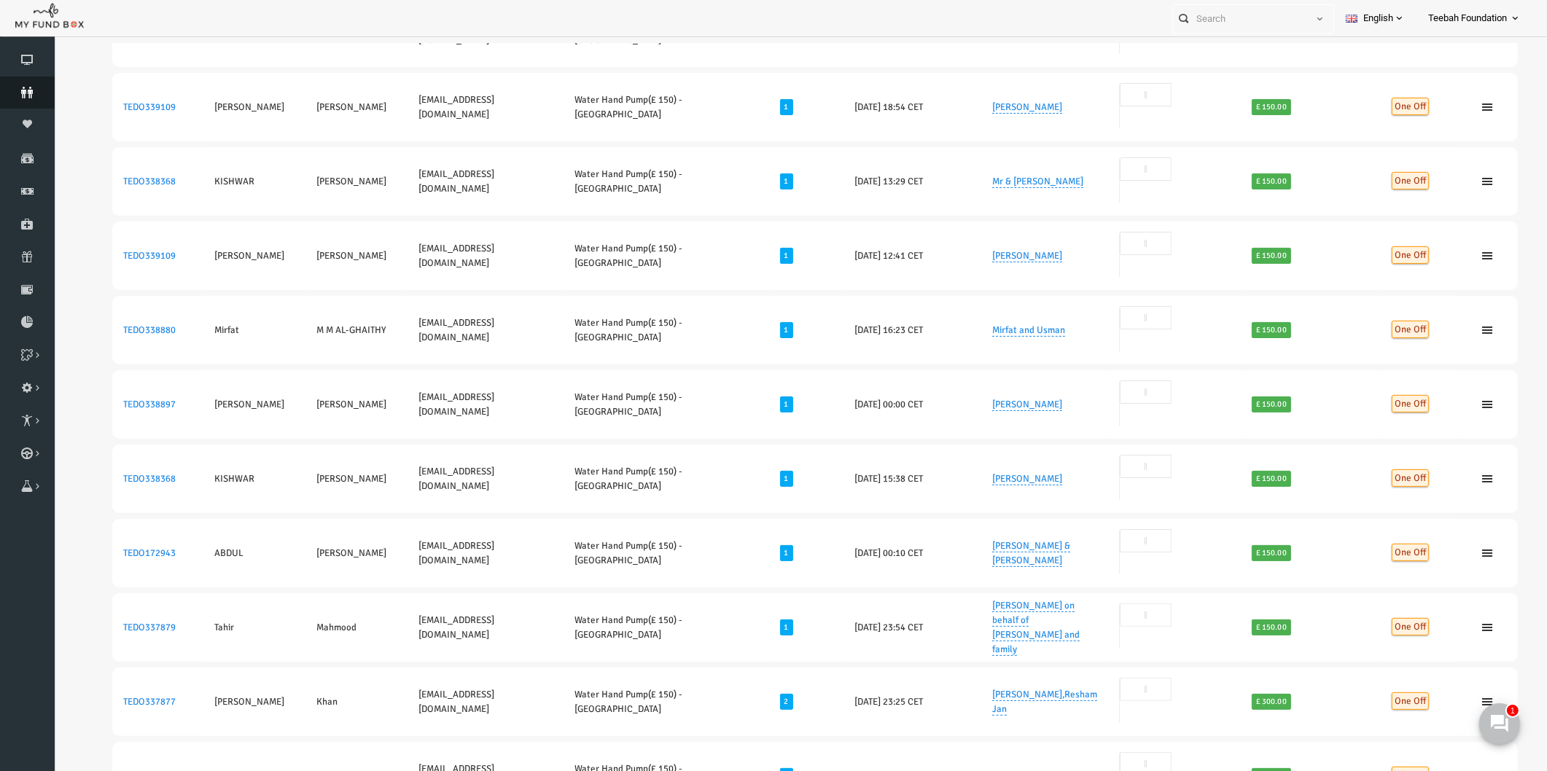
click at [24, 88] on icon at bounding box center [27, 93] width 55 height 12
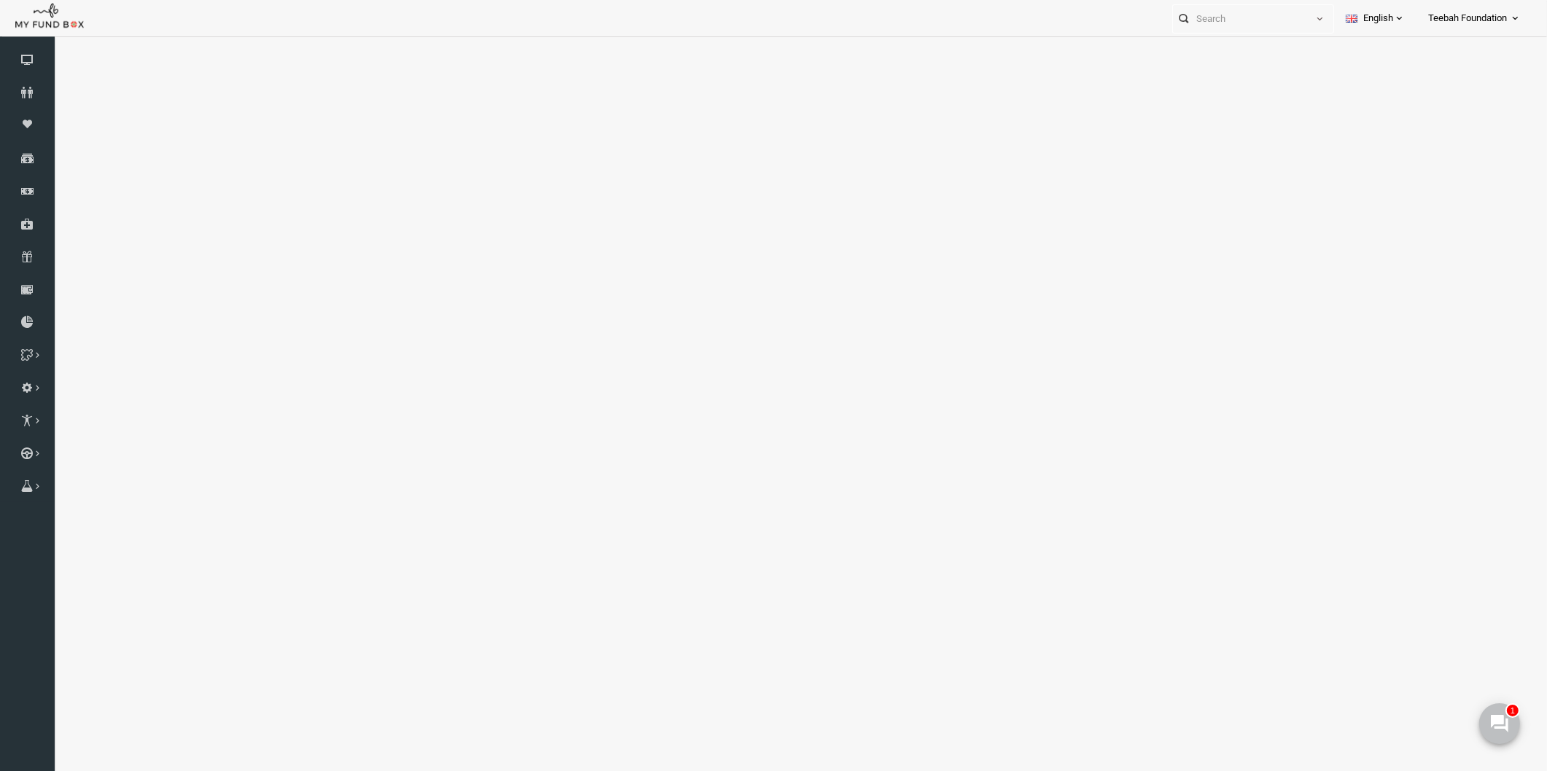
select select "100"
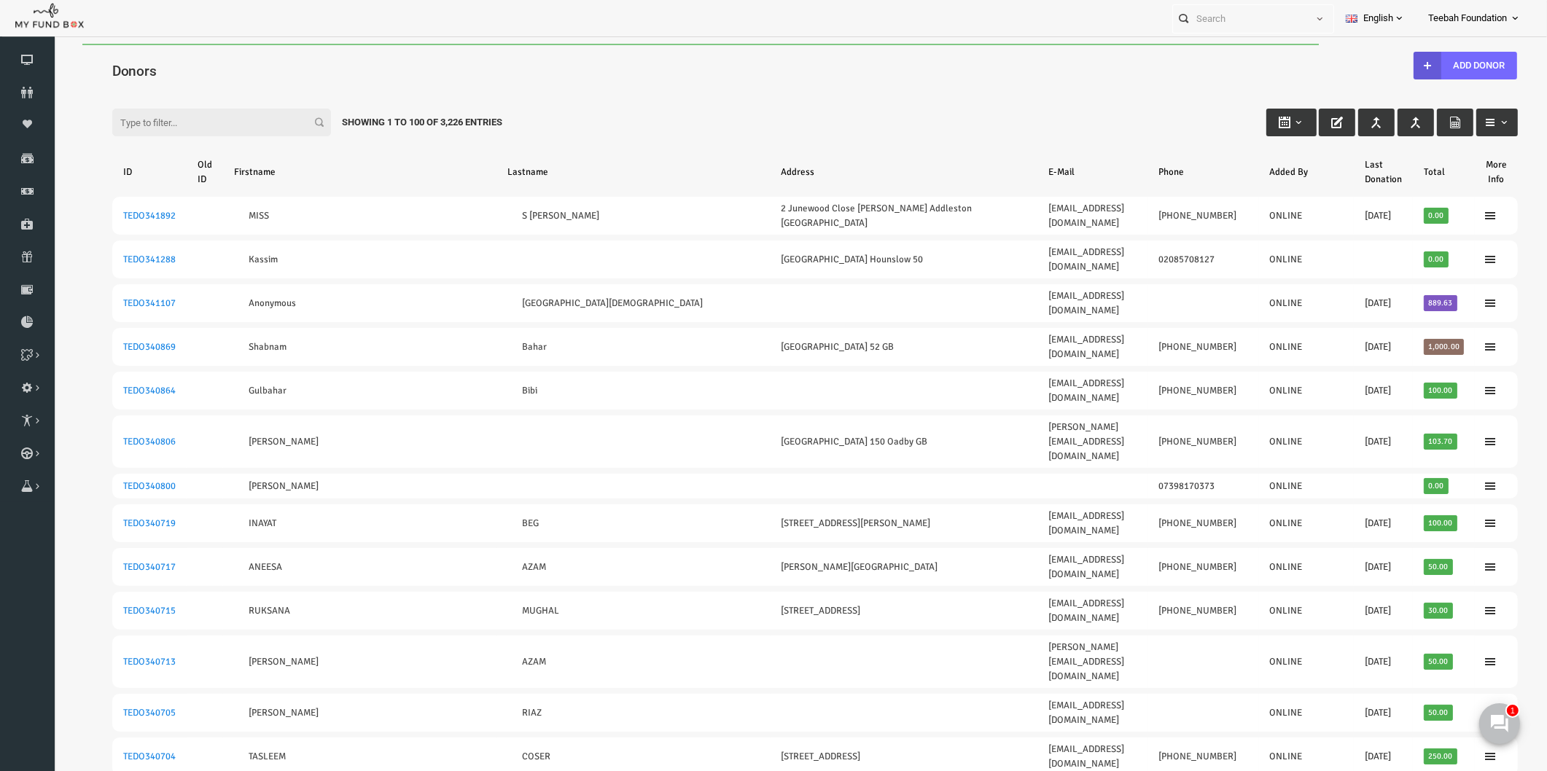
scroll to position [0, 0]
click at [193, 119] on input "Filter:" at bounding box center [191, 123] width 219 height 28
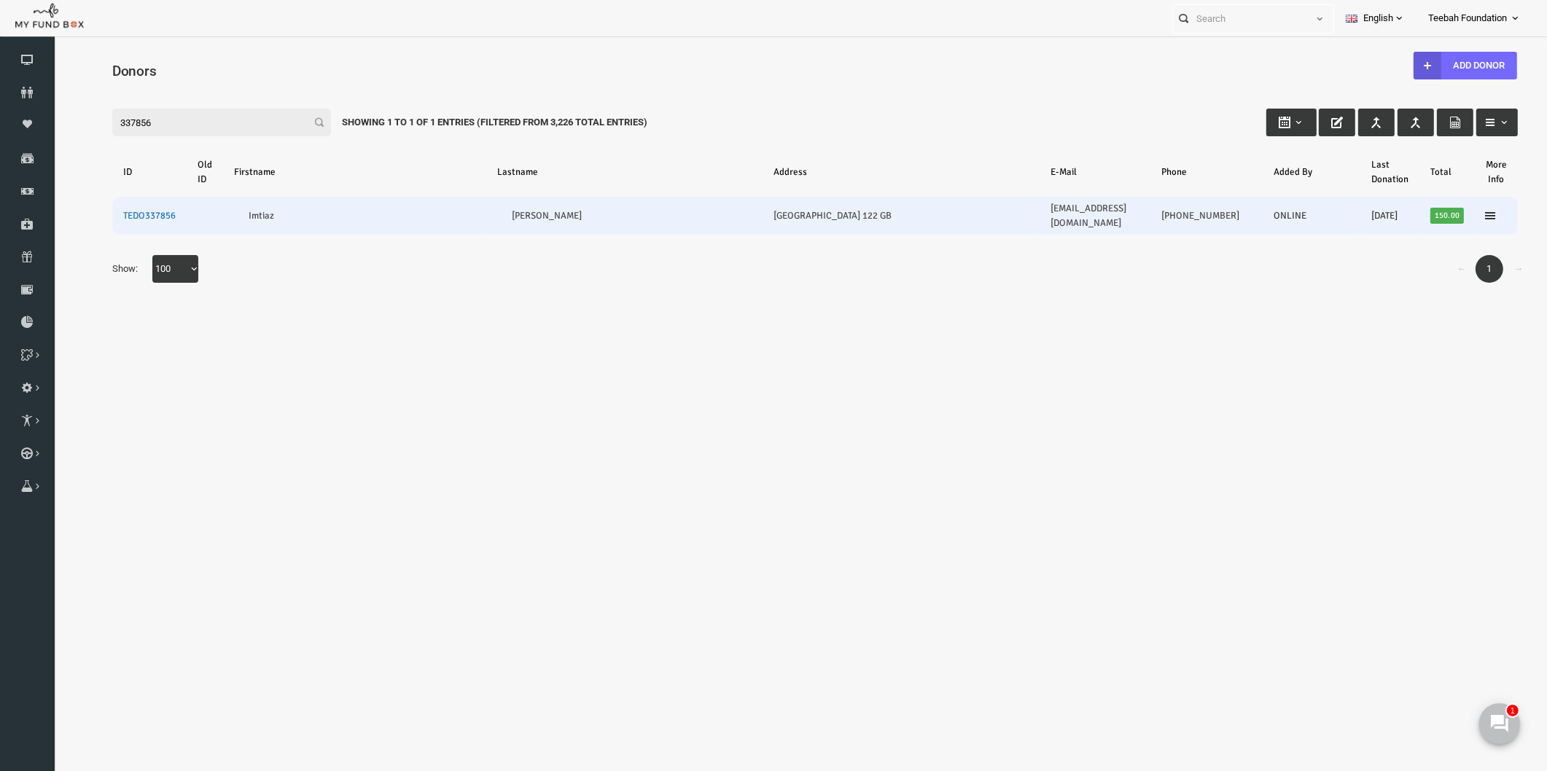
type input "337856"
click at [123, 210] on link "TEDO337856" at bounding box center [119, 216] width 53 height 12
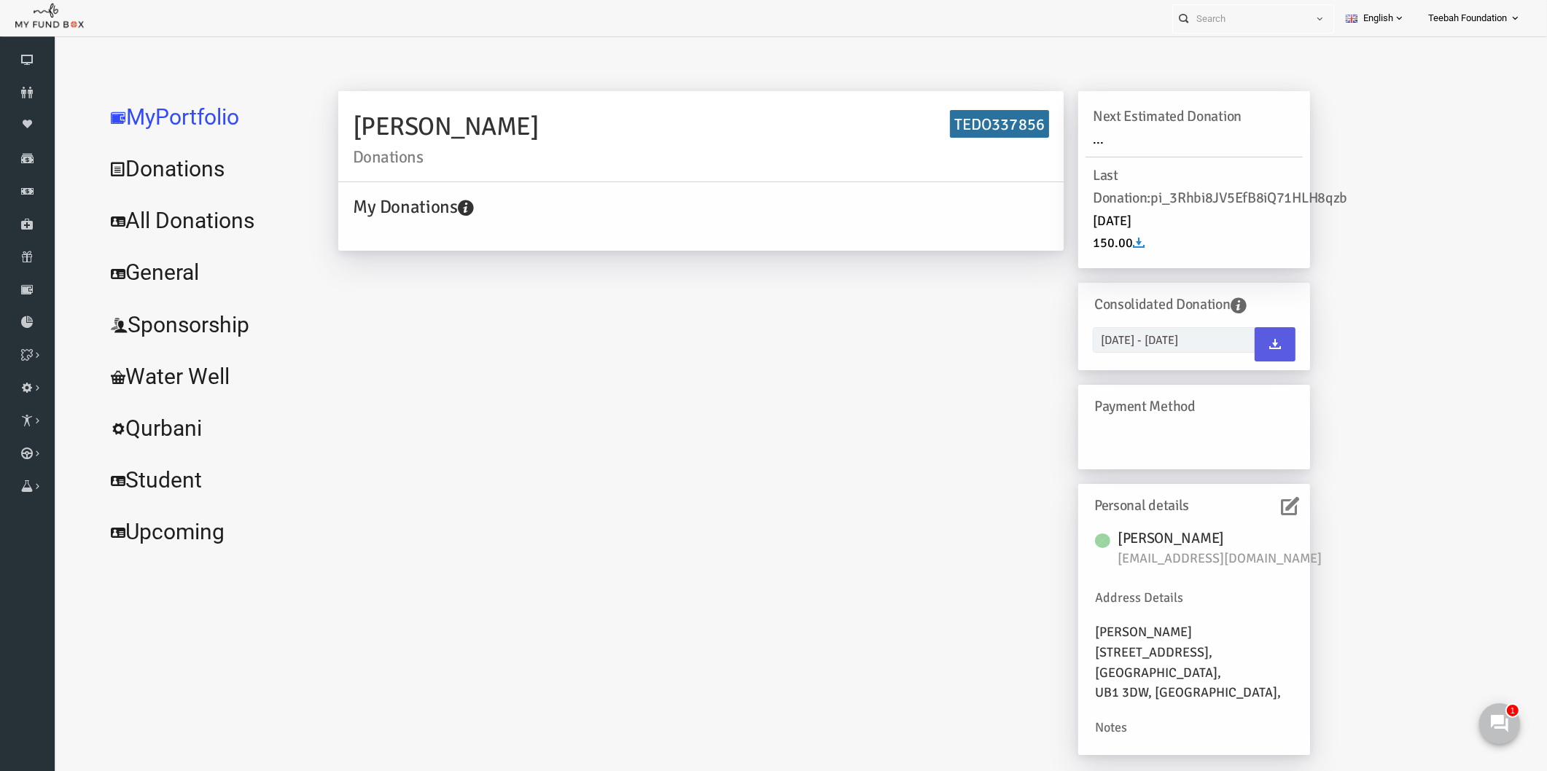
click at [756, 552] on div "[PERSON_NAME] Donations TEDO337856 My Donations Get free account credit Get fre…" at bounding box center [794, 430] width 1001 height 679
click at [792, 396] on div "[PERSON_NAME] Donations TEDO337856 My Donations Get free account credit Get fre…" at bounding box center [794, 430] width 1001 height 679
click at [206, 227] on link "All Donations" at bounding box center [177, 221] width 219 height 53
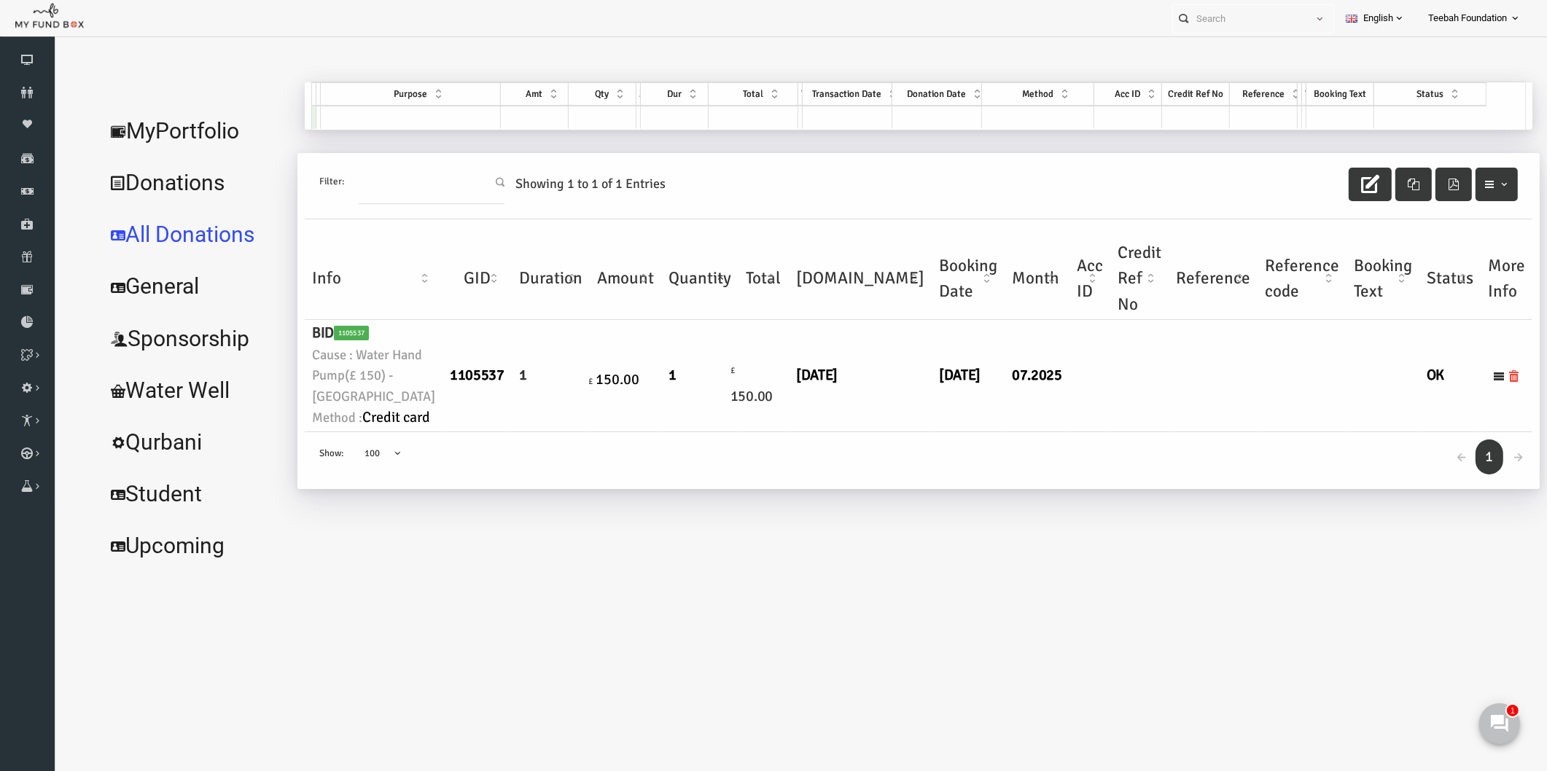
click at [602, 490] on div "← 1 → Show: 10 25 50 100 100" at bounding box center [889, 461] width 1228 height 58
click at [154, 139] on link "MyPortfolio" at bounding box center [164, 131] width 193 height 53
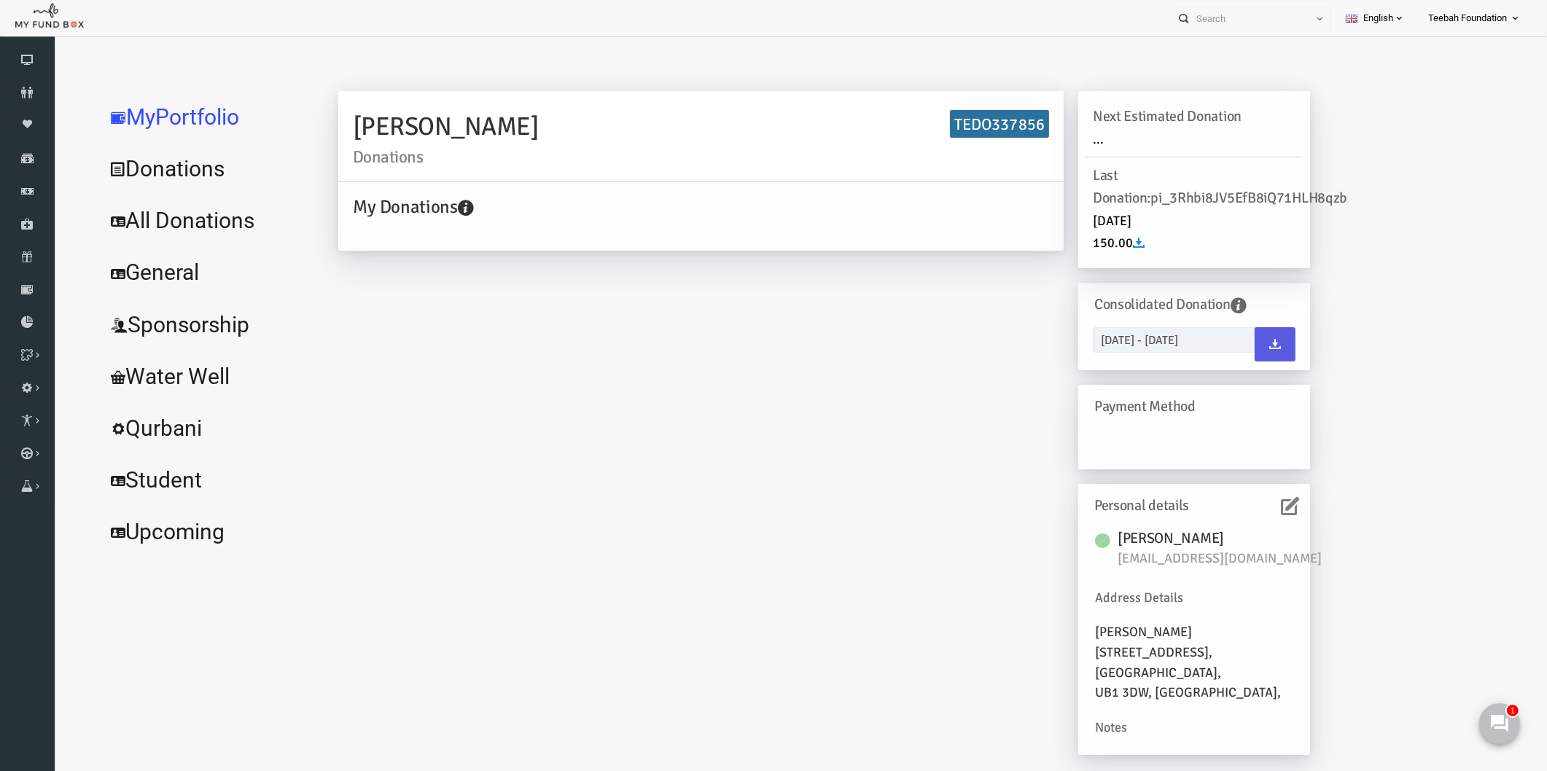
click at [355, 413] on div "[PERSON_NAME] Donations TEDO337856 My Donations Get free account credit Get fre…" at bounding box center [794, 430] width 1001 height 679
click at [354, 359] on div "[PERSON_NAME] Donations TEDO337856 My Donations Get free account credit Get fre…" at bounding box center [794, 430] width 1001 height 679
click at [602, 386] on div "[PERSON_NAME] Donations TEDO337856 My Donations Get free account credit Get fre…" at bounding box center [794, 430] width 1001 height 679
click at [949, 120] on h6 "TEDO337856" at bounding box center [969, 124] width 99 height 28
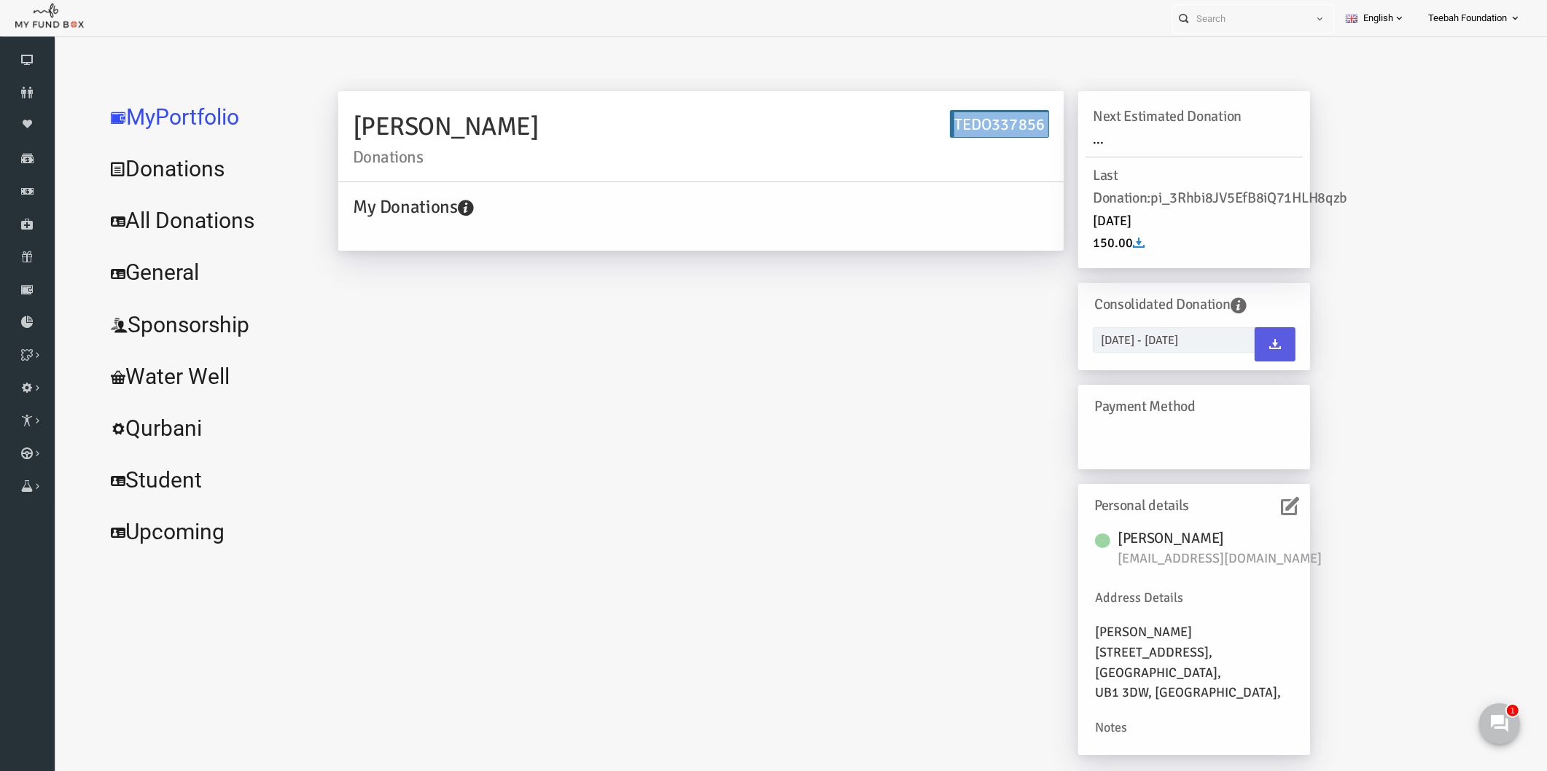
click at [949, 120] on h6 "TEDO337856" at bounding box center [969, 124] width 99 height 28
copy div "TEDO337856"
click at [390, 271] on div "[PERSON_NAME] Donations TEDO337856 My Donations Get free account credit Get fre…" at bounding box center [794, 430] width 1001 height 679
